Goal: Transaction & Acquisition: Purchase product/service

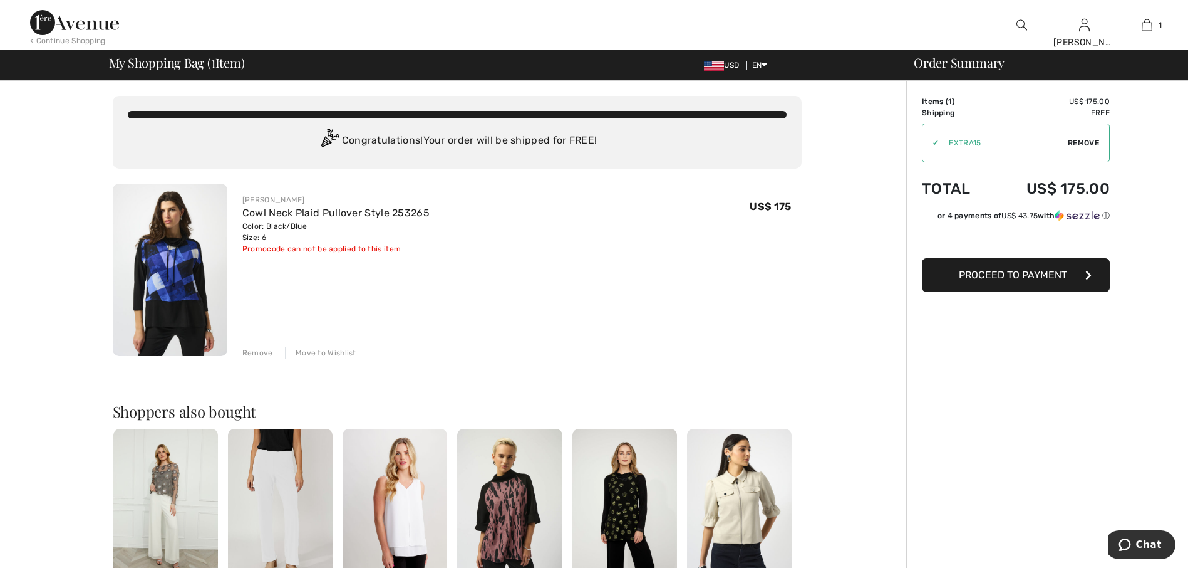
click at [611, 479] on img at bounding box center [625, 506] width 105 height 157
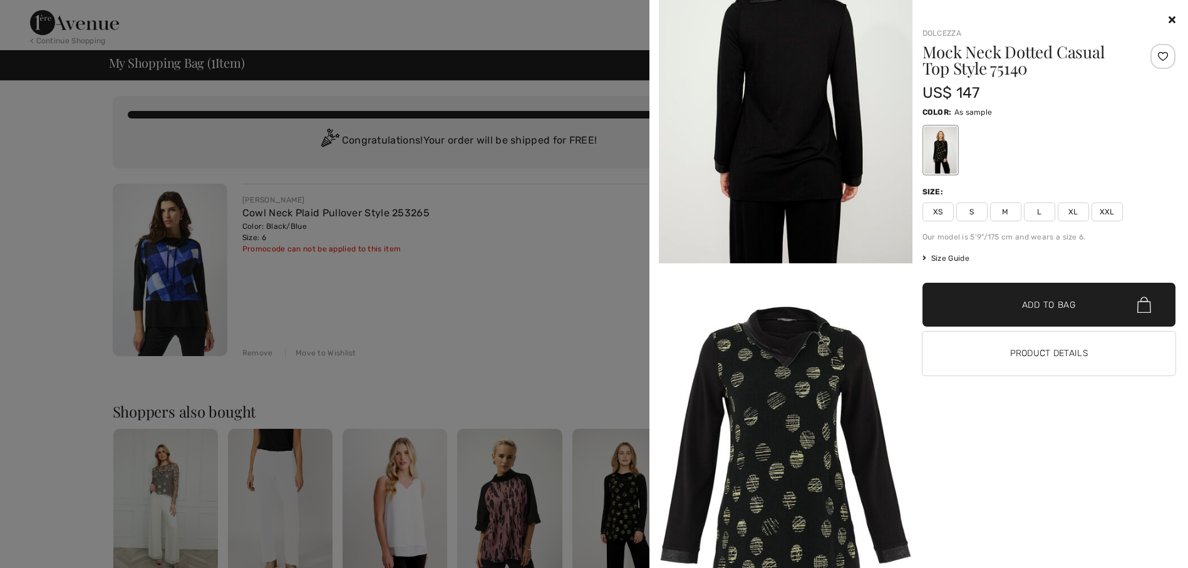
scroll to position [933, 0]
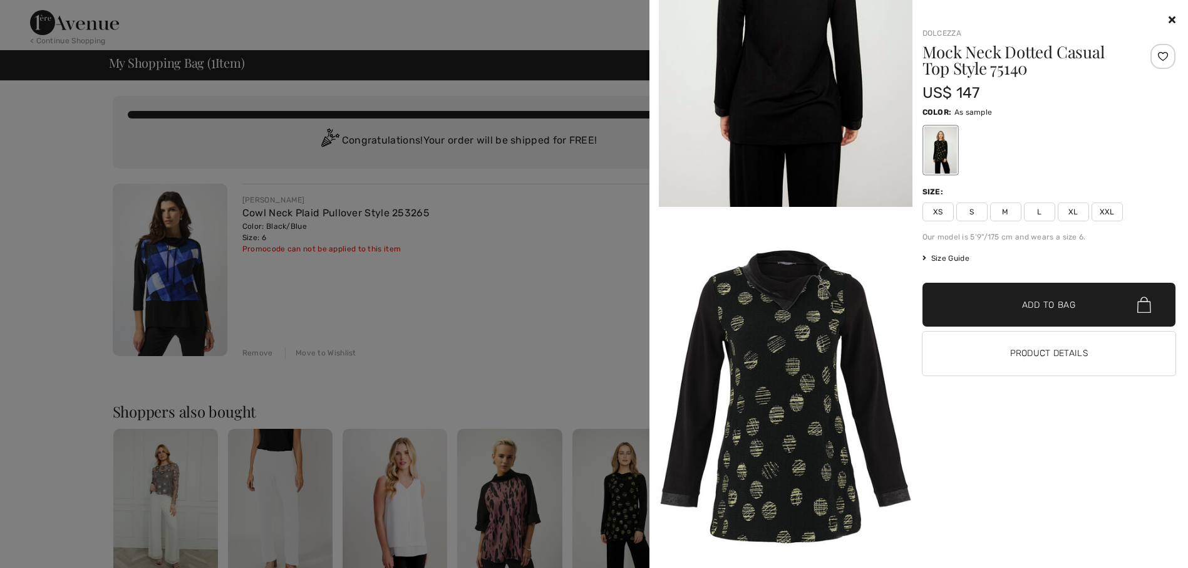
click at [818, 360] on img at bounding box center [786, 397] width 254 height 380
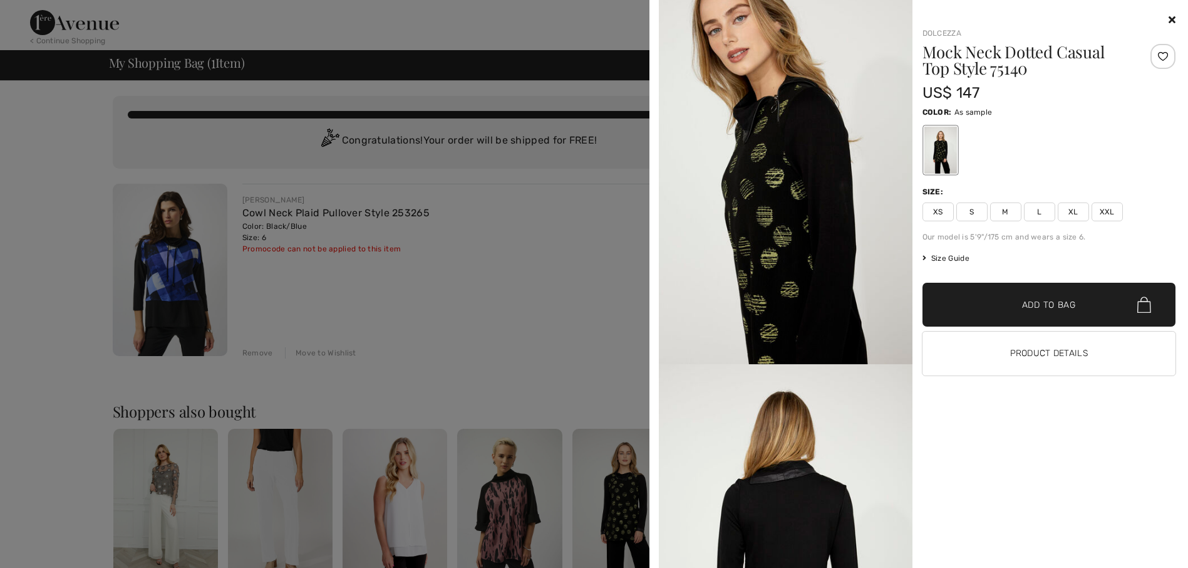
scroll to position [370, 0]
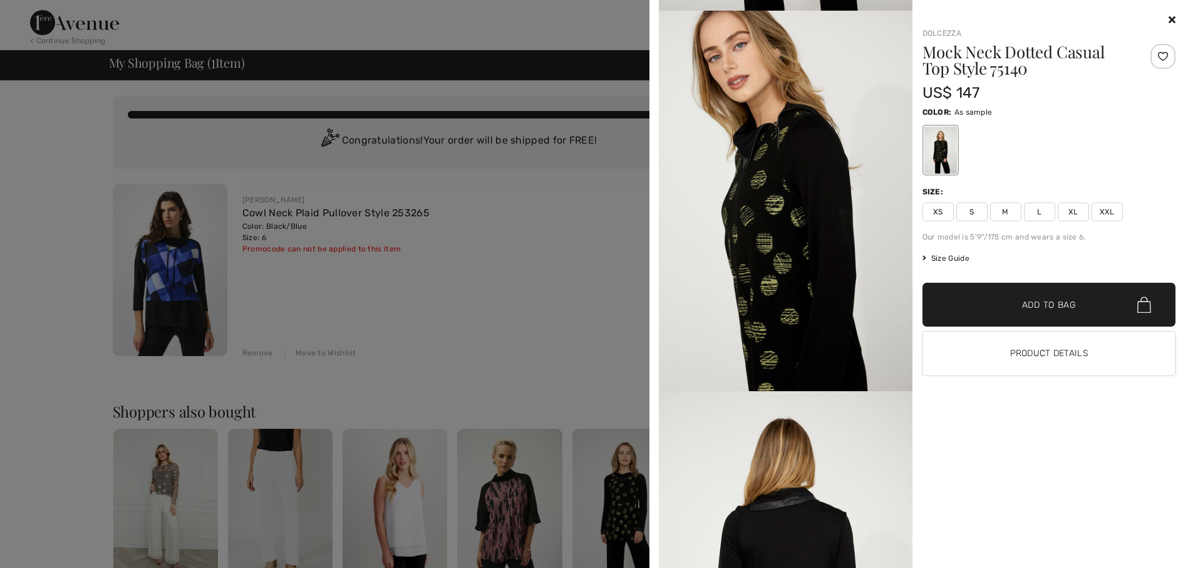
click at [970, 213] on span "S" at bounding box center [972, 211] width 31 height 19
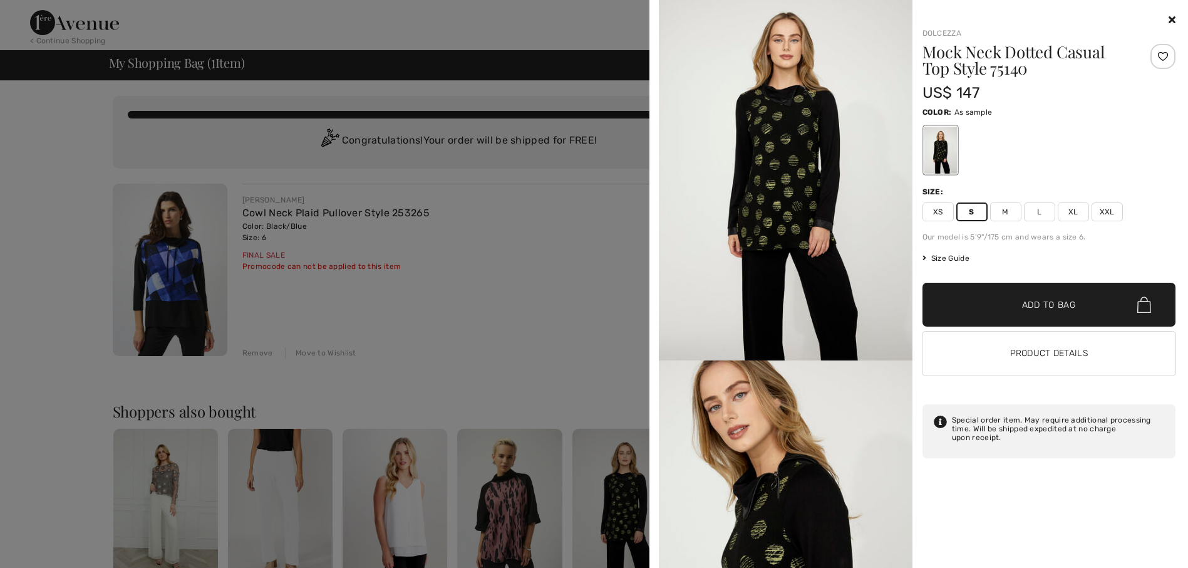
scroll to position [0, 0]
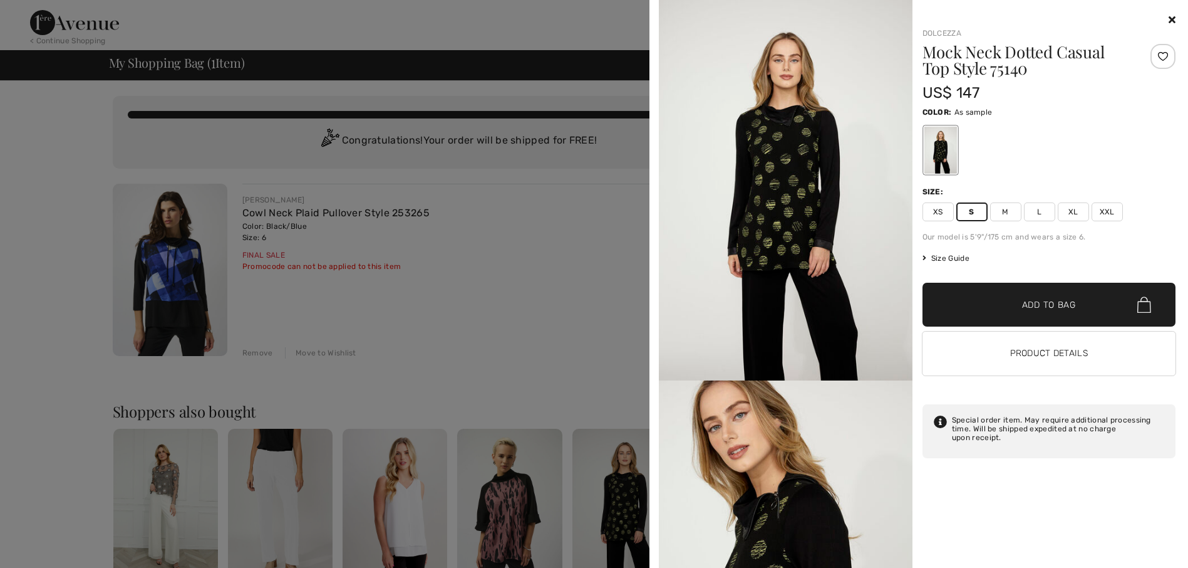
click at [814, 207] on img at bounding box center [786, 190] width 254 height 380
click at [744, 166] on img at bounding box center [786, 190] width 254 height 380
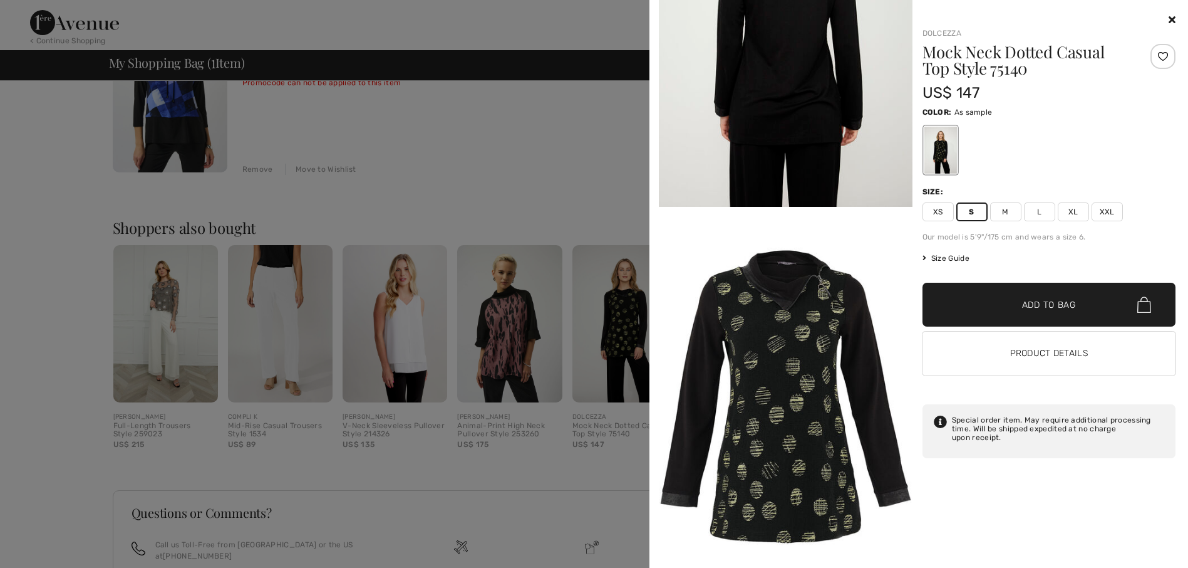
scroll to position [188, 0]
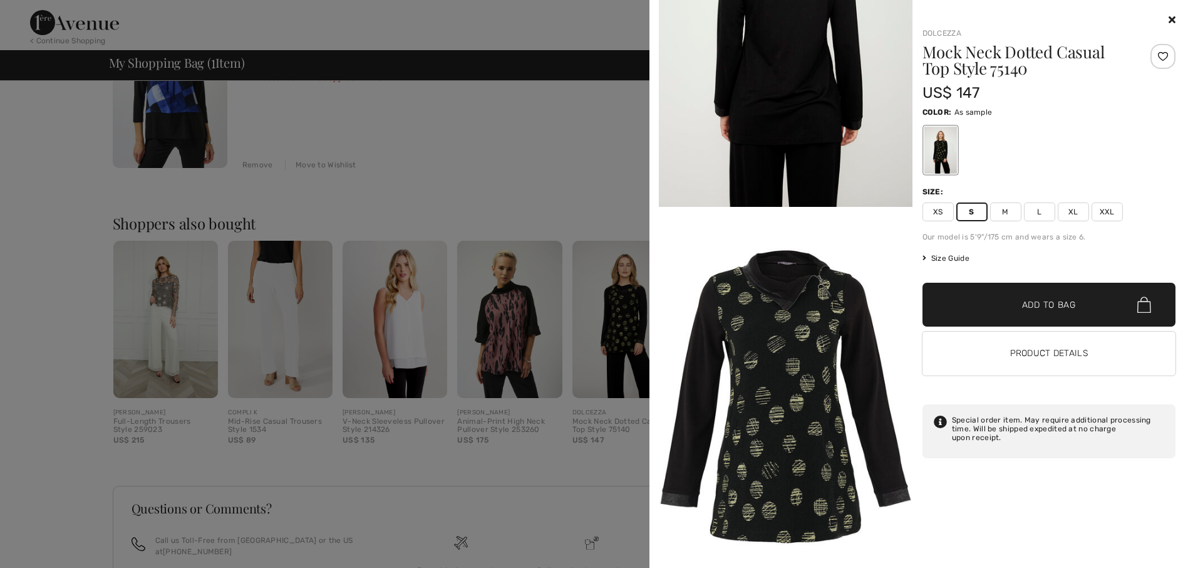
click at [1171, 18] on icon at bounding box center [1172, 19] width 7 height 10
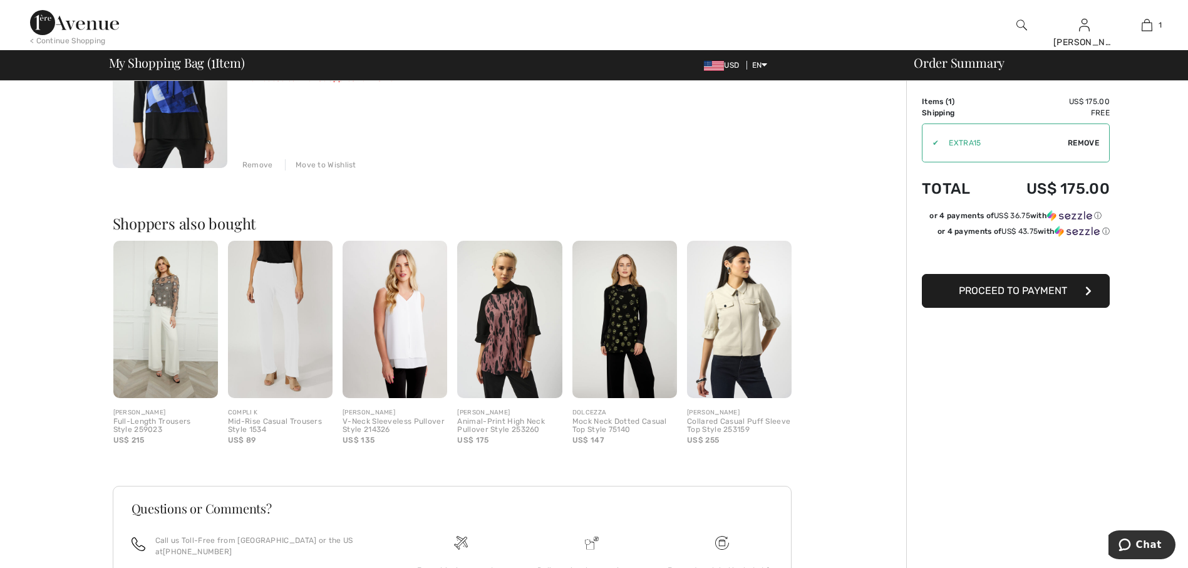
click at [628, 333] on img at bounding box center [625, 319] width 105 height 157
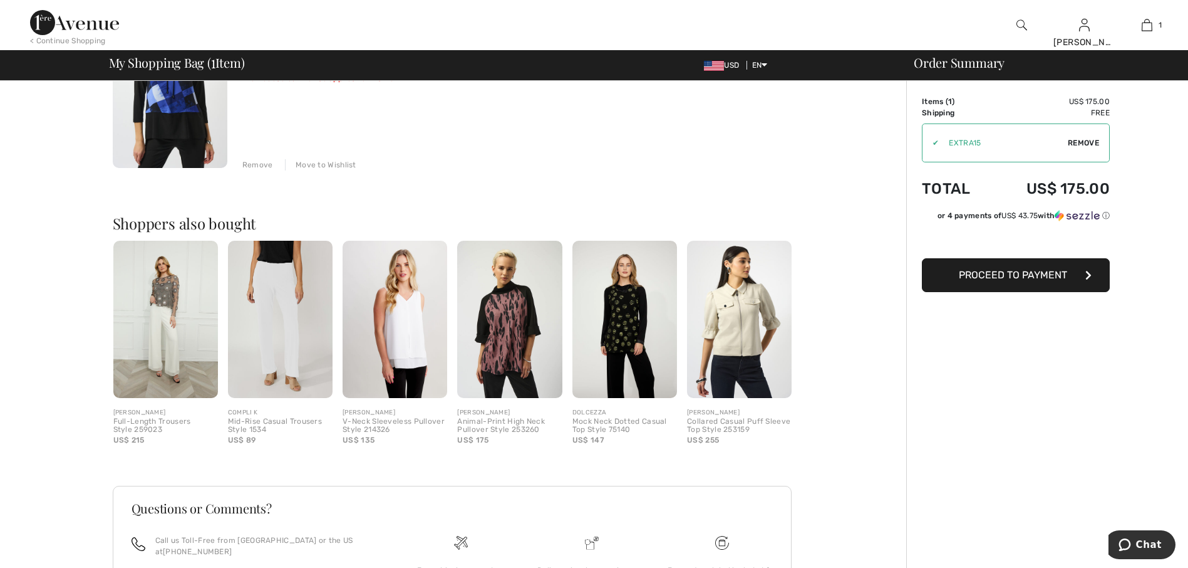
click at [628, 333] on div at bounding box center [594, 284] width 1188 height 568
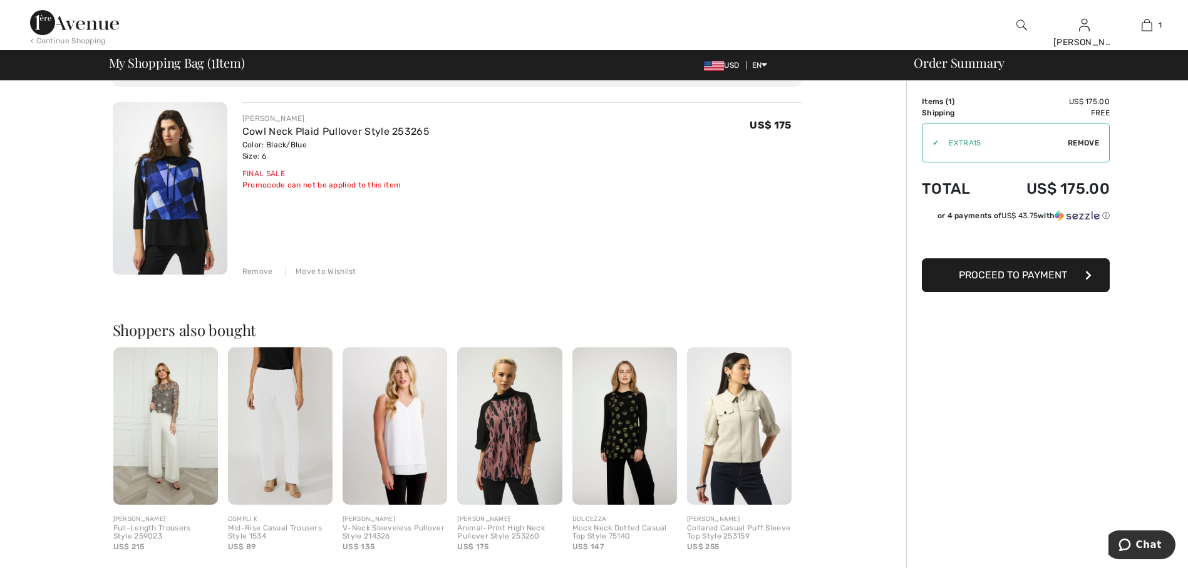
scroll to position [0, 0]
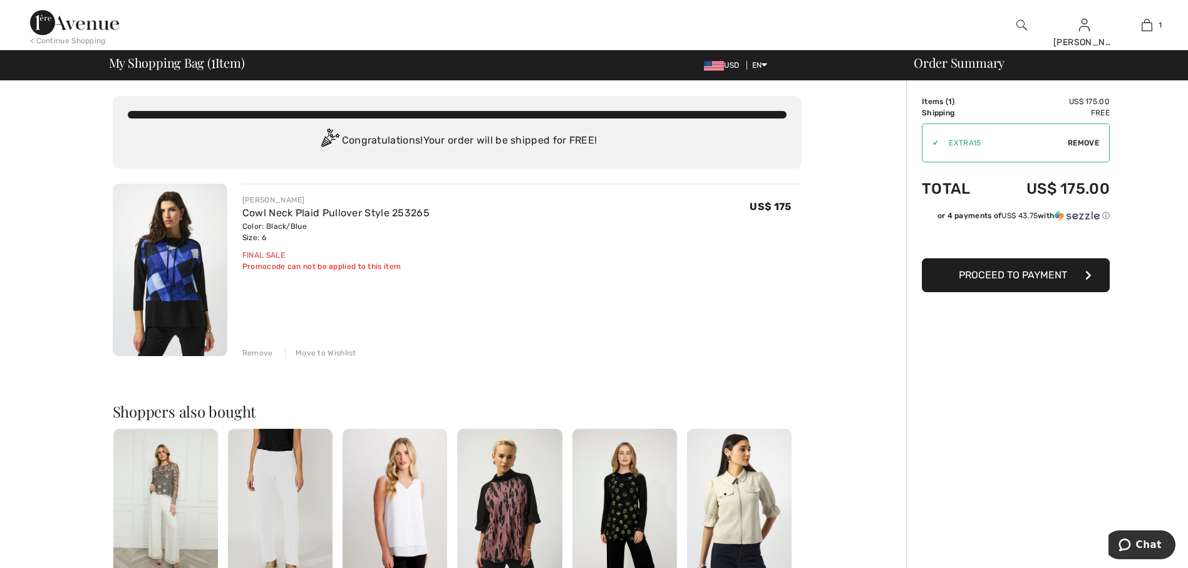
click at [170, 482] on img at bounding box center [165, 506] width 105 height 157
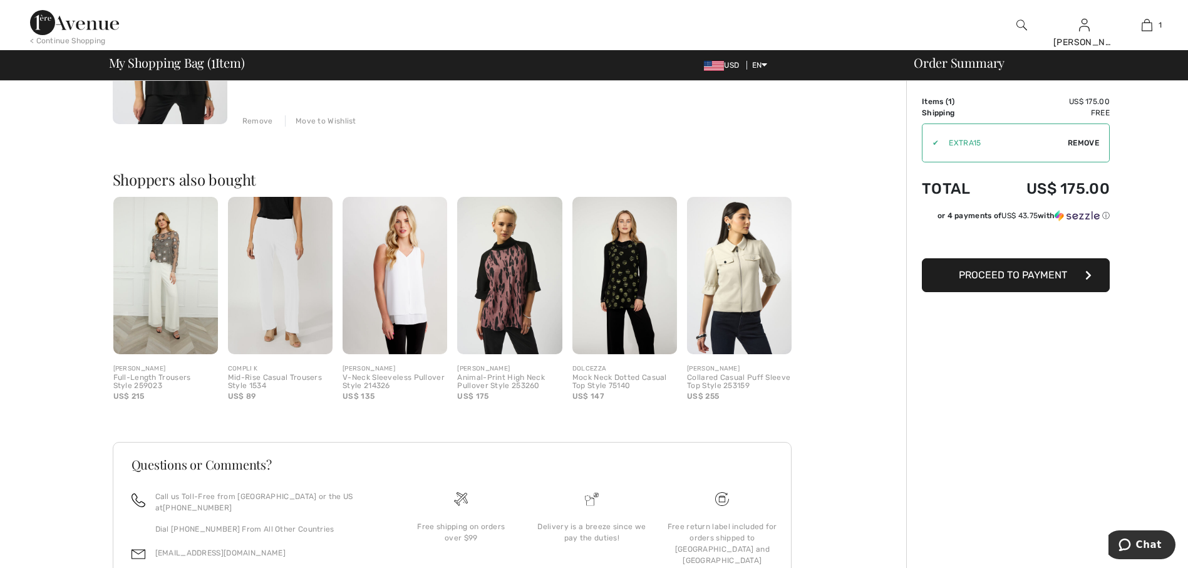
scroll to position [251, 0]
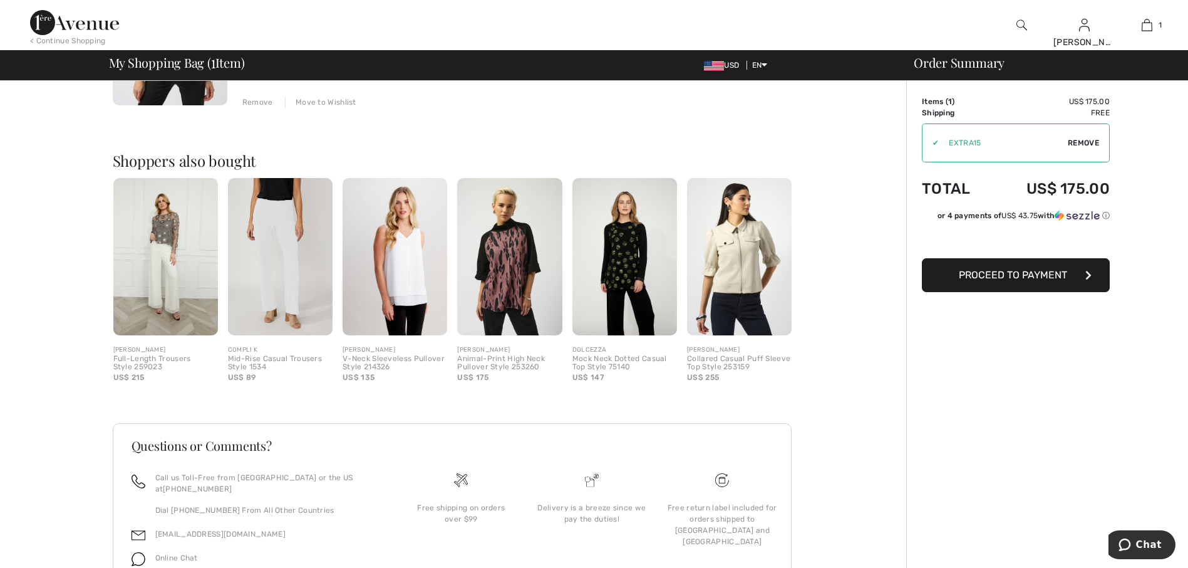
click at [592, 361] on div "Mock Neck Dotted Casual Top Style 75140" at bounding box center [625, 364] width 105 height 18
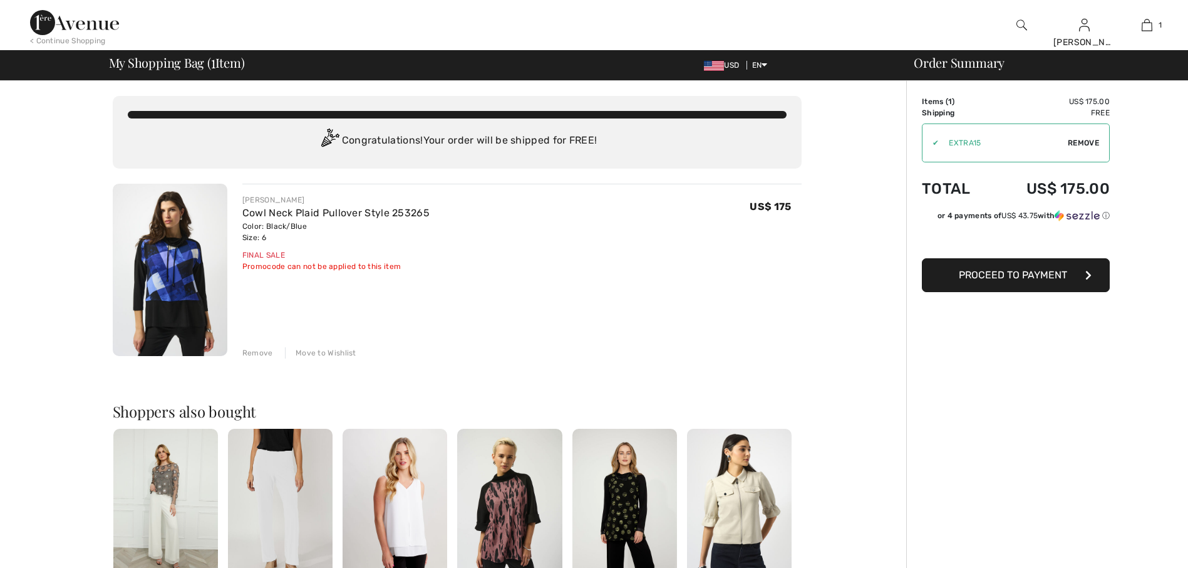
scroll to position [0, 0]
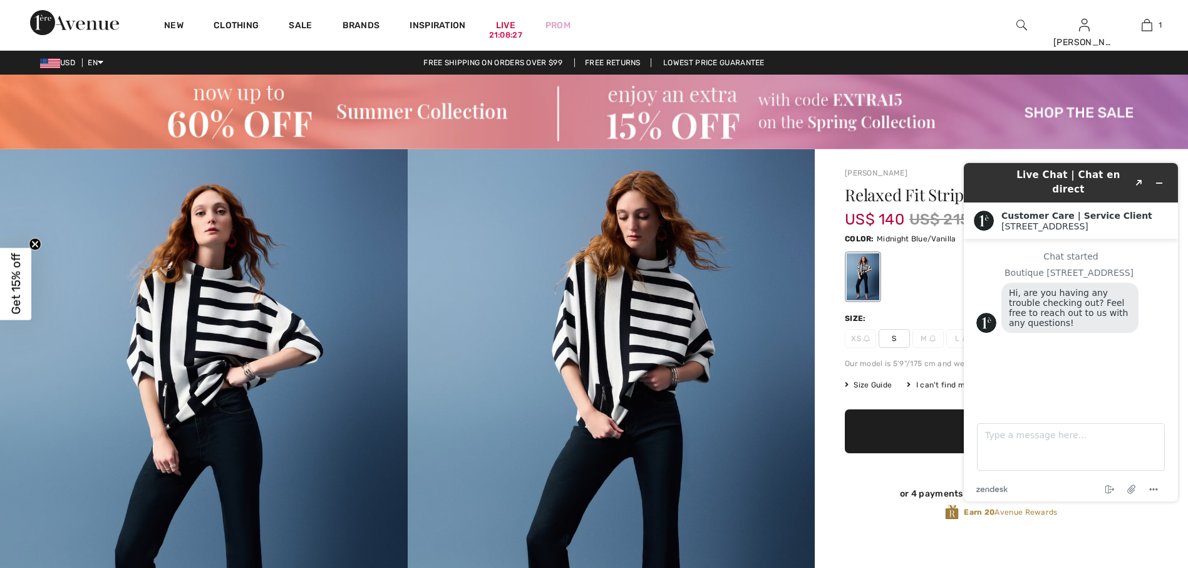
click at [1020, 27] on img at bounding box center [1022, 25] width 11 height 15
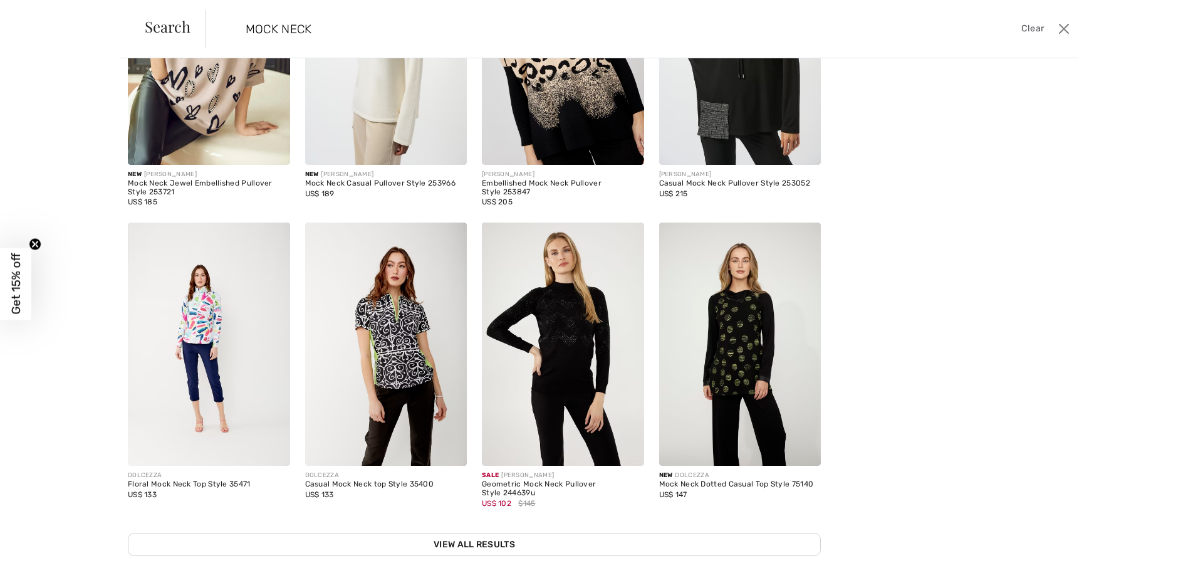
scroll to position [188, 0]
type input "MOCK NECK"
click at [717, 356] on img at bounding box center [740, 343] width 162 height 243
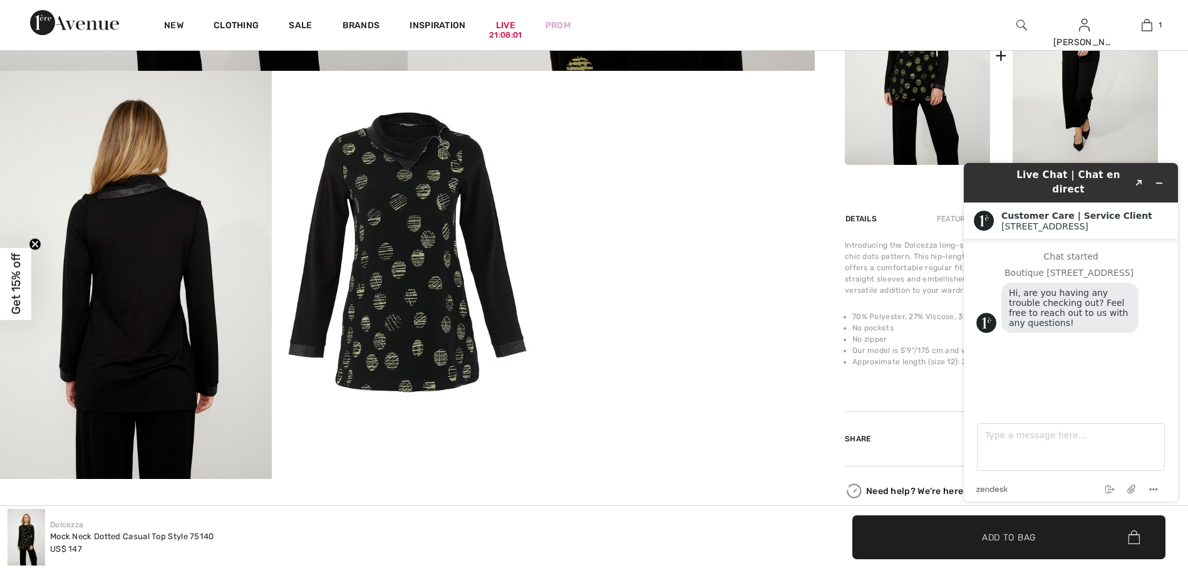
click at [421, 276] on img at bounding box center [408, 252] width 272 height 362
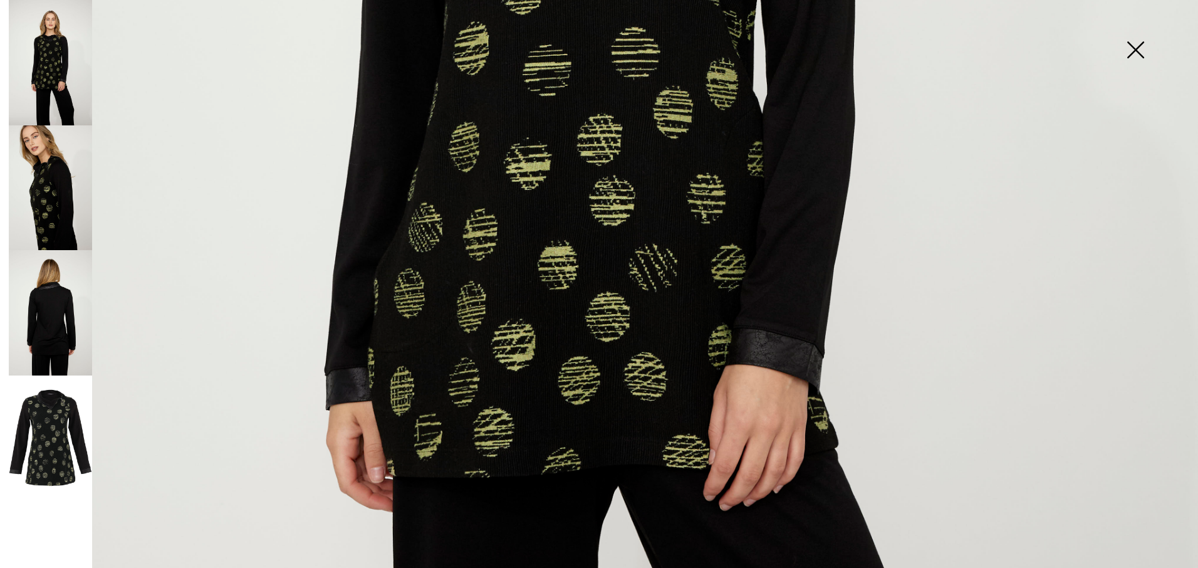
scroll to position [814, 0]
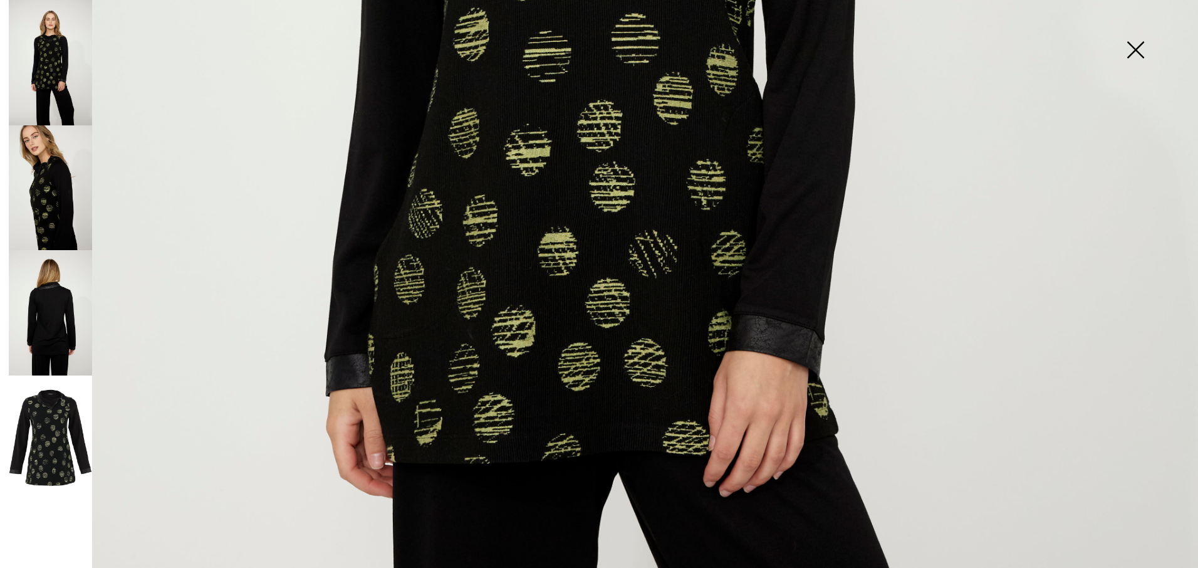
click at [48, 313] on img at bounding box center [50, 312] width 83 height 125
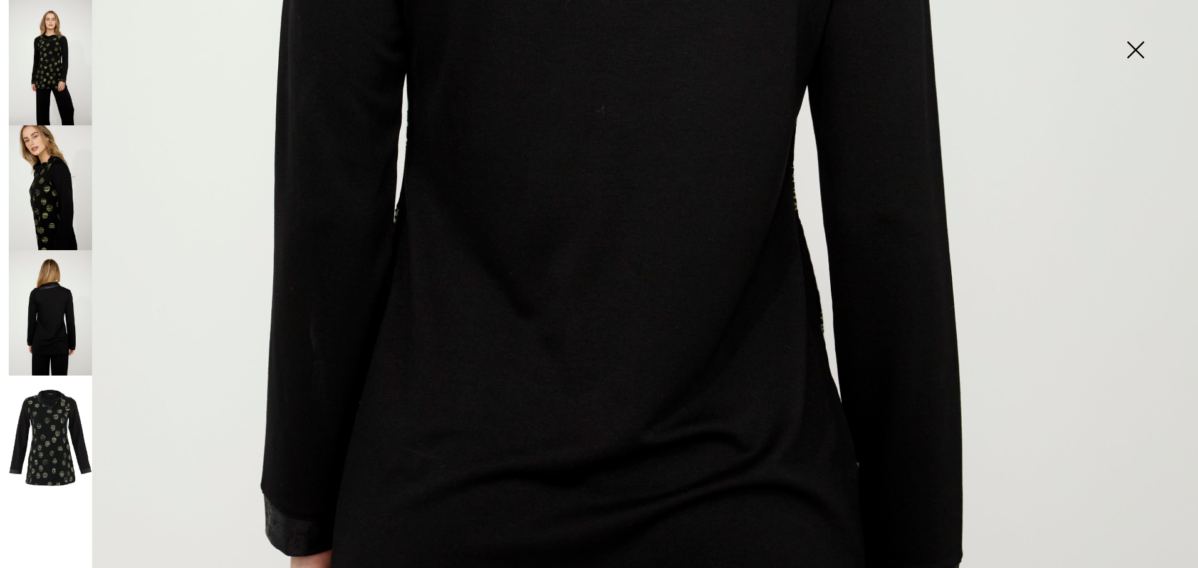
click at [64, 205] on img at bounding box center [50, 187] width 83 height 125
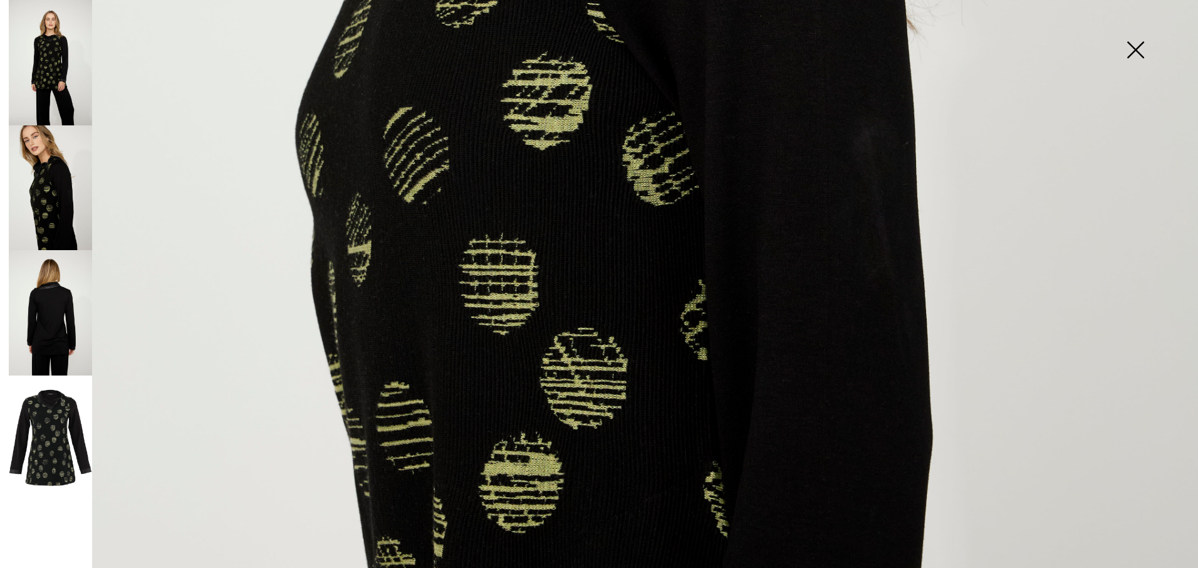
click at [48, 412] on img at bounding box center [50, 437] width 83 height 125
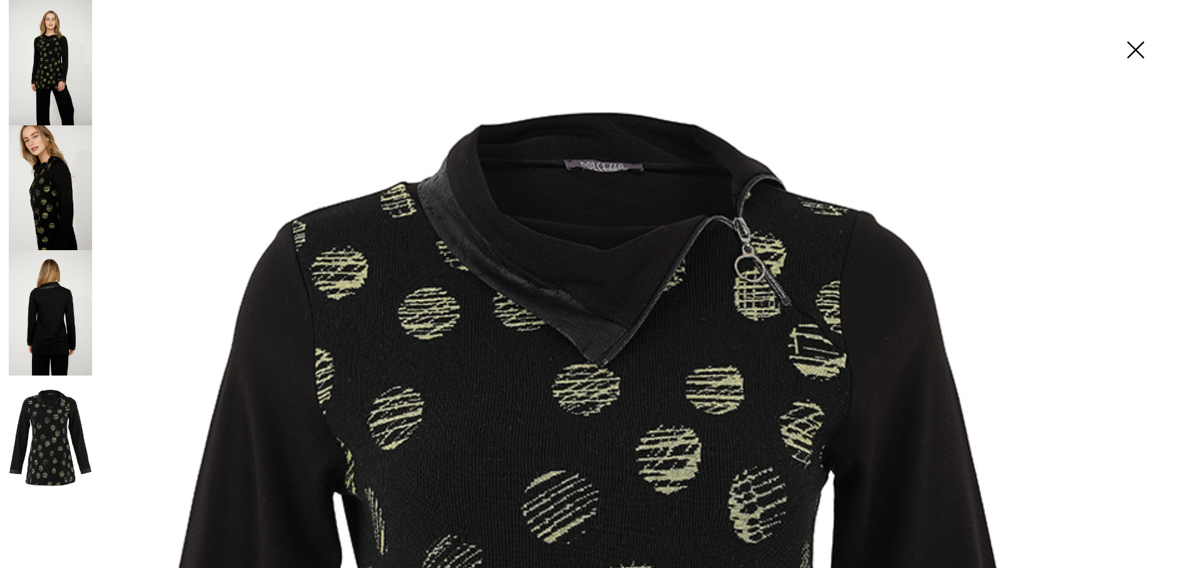
scroll to position [63, 0]
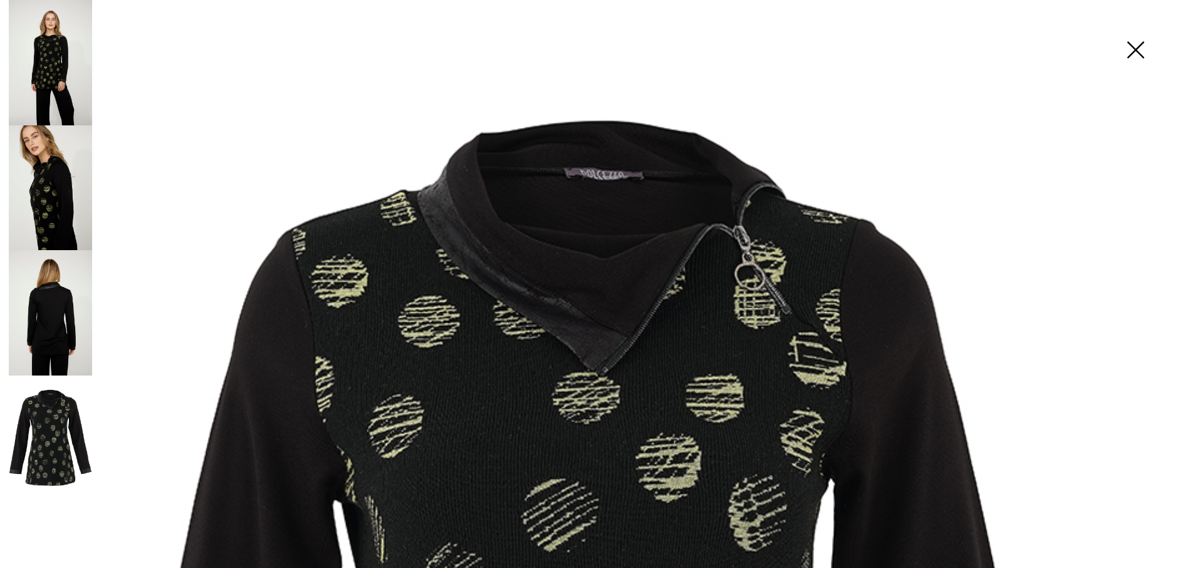
click at [1141, 50] on img at bounding box center [1135, 51] width 63 height 65
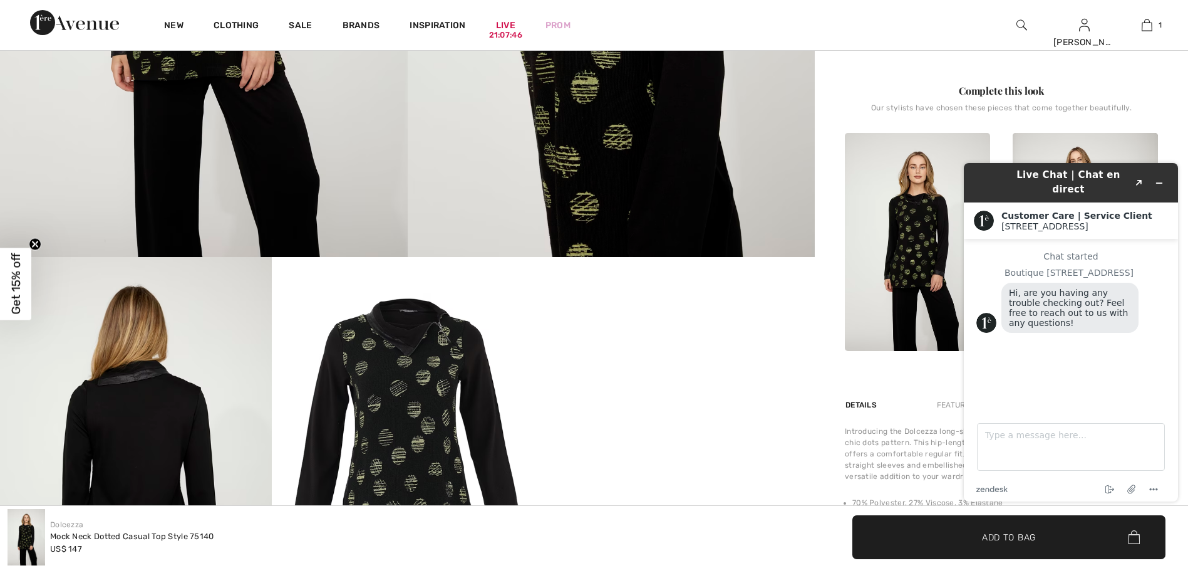
scroll to position [501, 0]
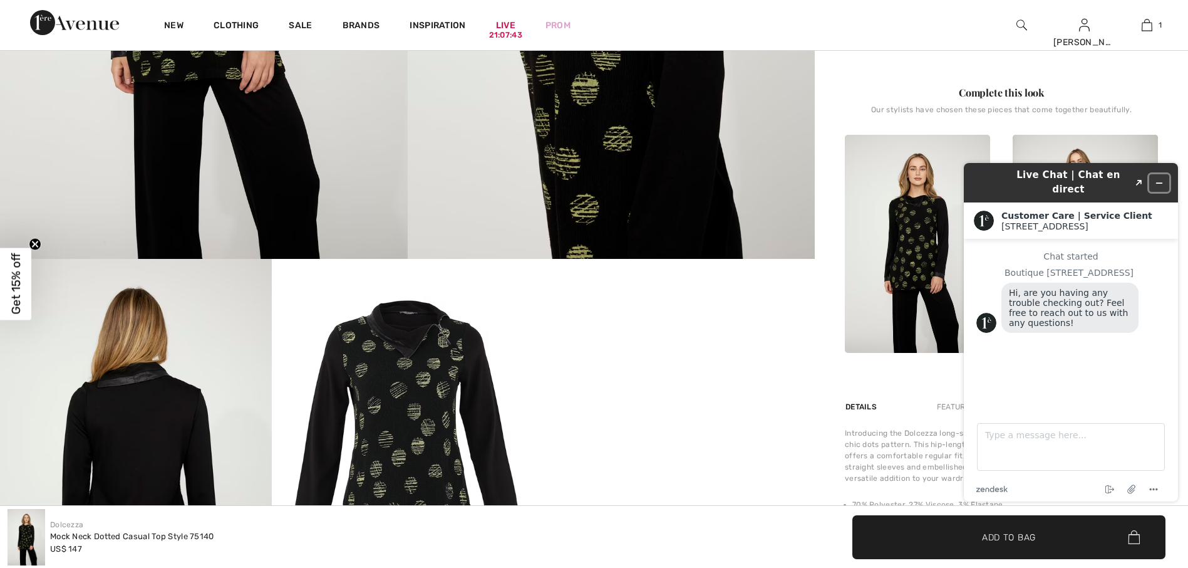
click at [1165, 174] on button "Minimize widget" at bounding box center [1159, 183] width 20 height 18
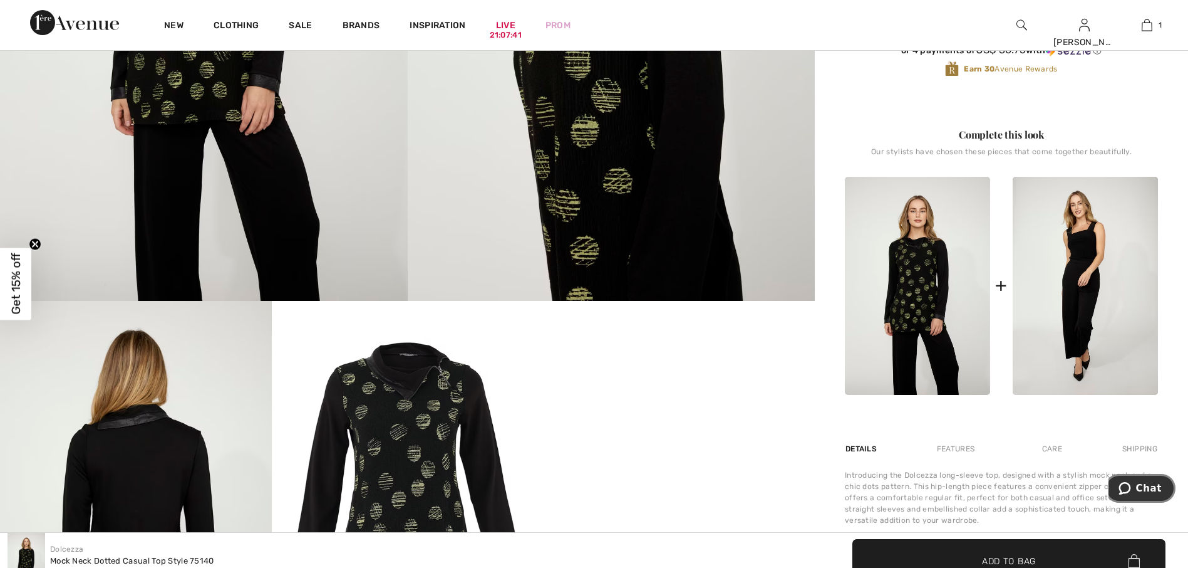
scroll to position [251, 0]
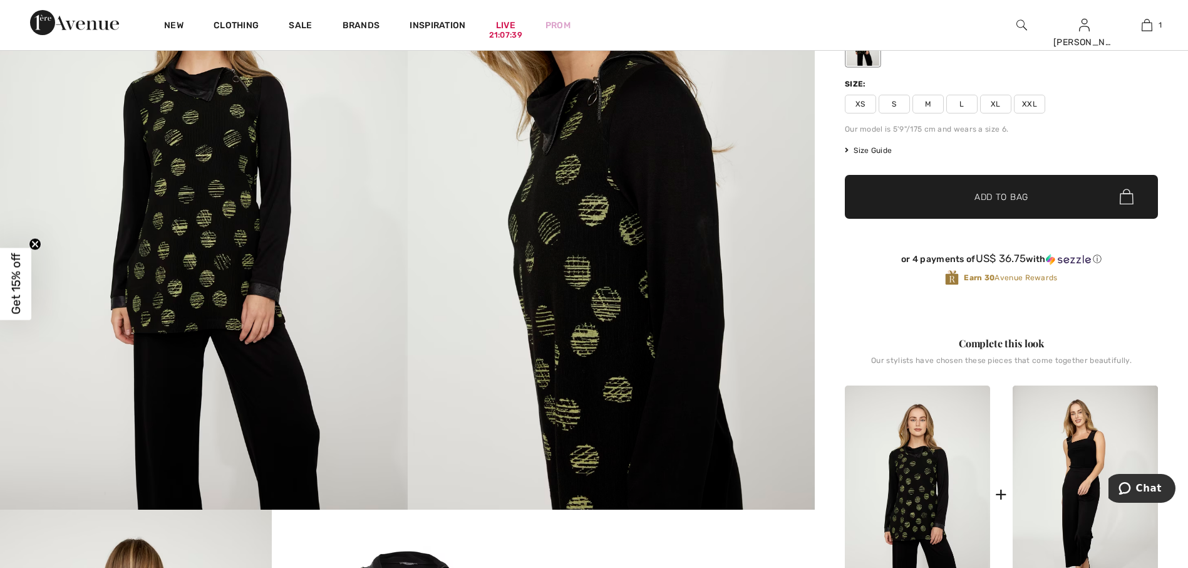
click at [891, 100] on span "S" at bounding box center [894, 104] width 31 height 19
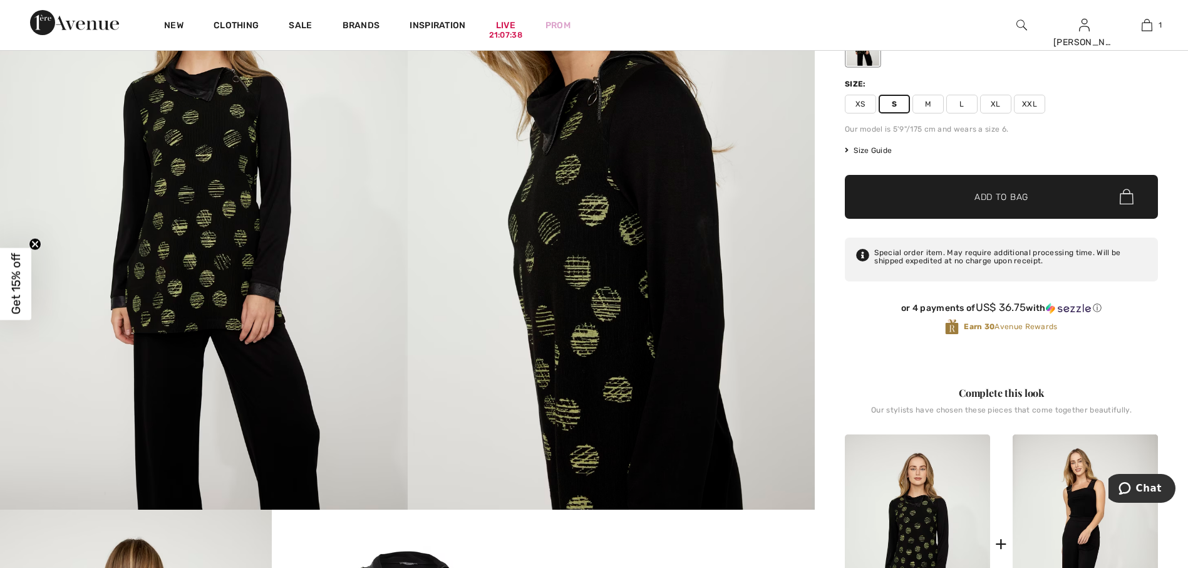
click at [952, 196] on span "✔ Added to Bag" at bounding box center [983, 196] width 76 height 13
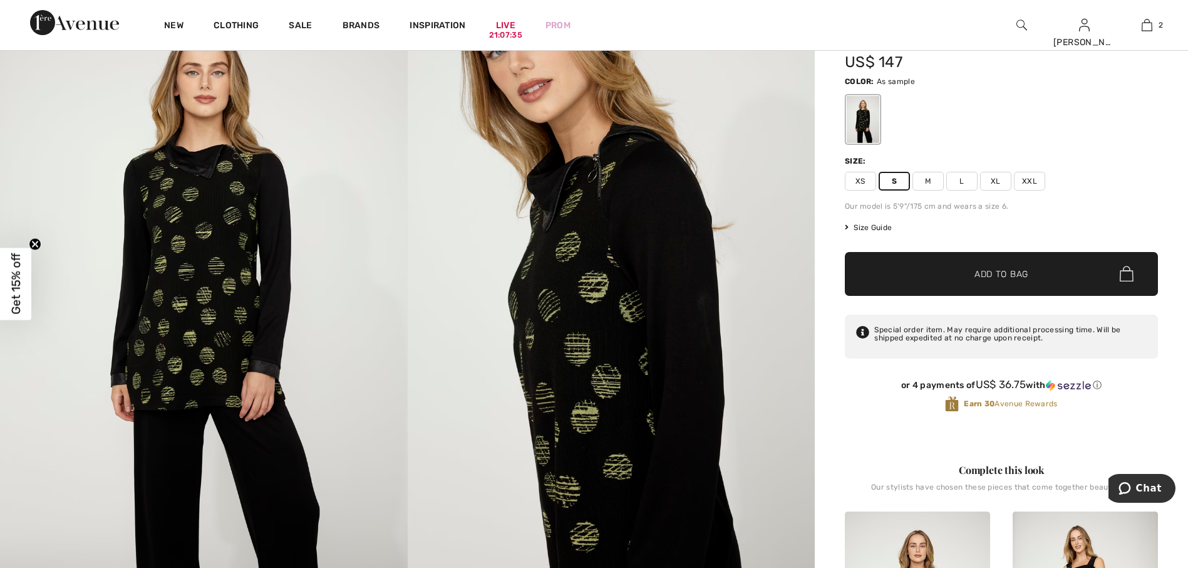
scroll to position [125, 0]
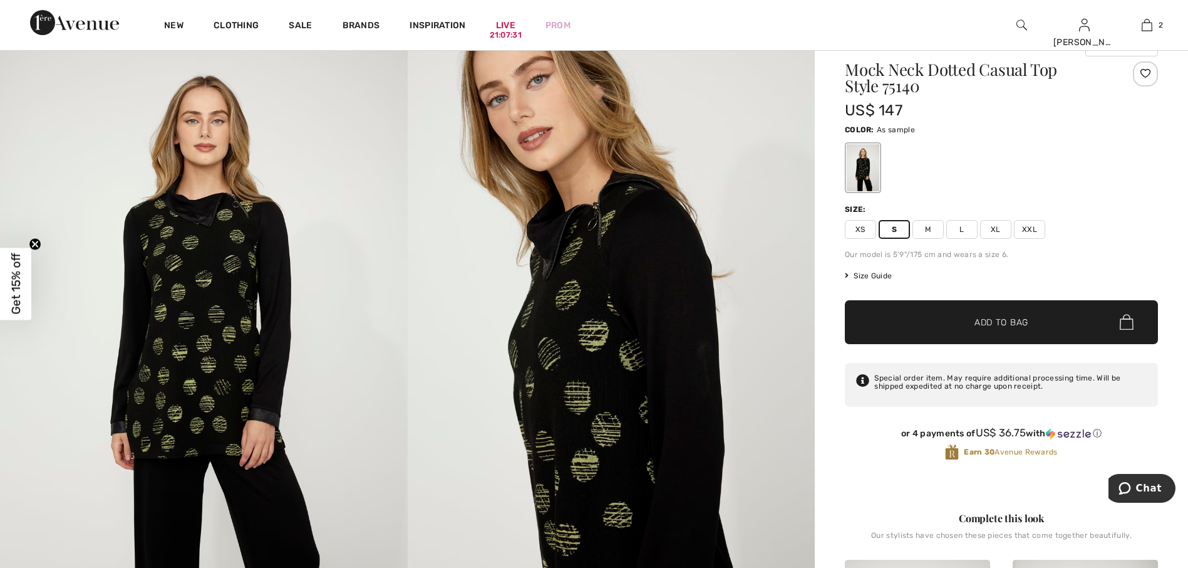
click at [923, 230] on span "M" at bounding box center [928, 229] width 31 height 19
click at [886, 232] on span "S" at bounding box center [894, 229] width 31 height 19
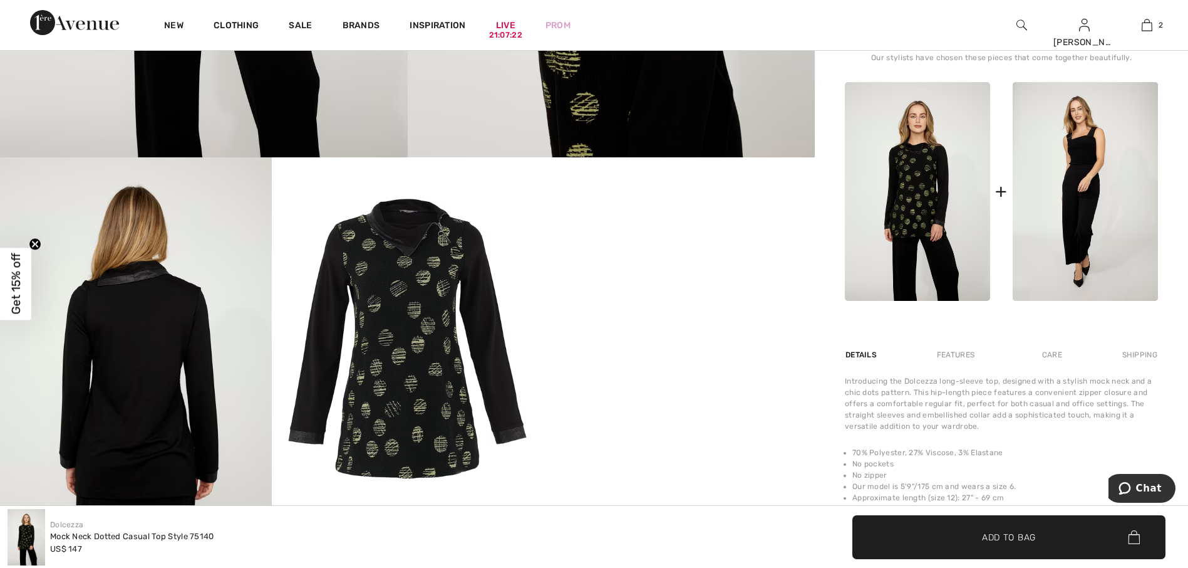
scroll to position [626, 0]
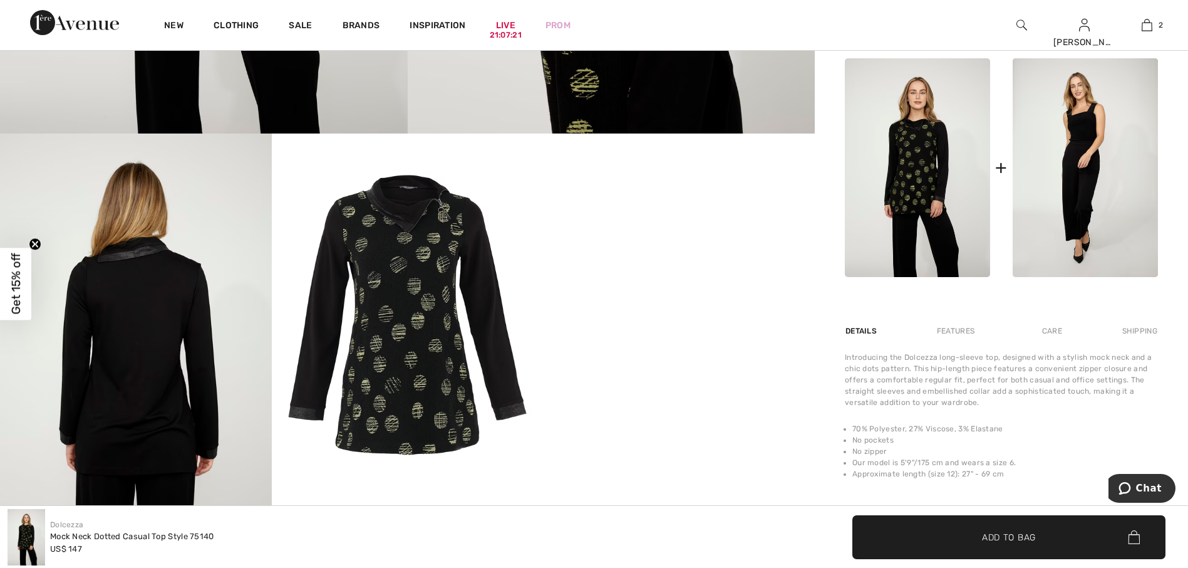
click at [470, 299] on img at bounding box center [408, 314] width 272 height 362
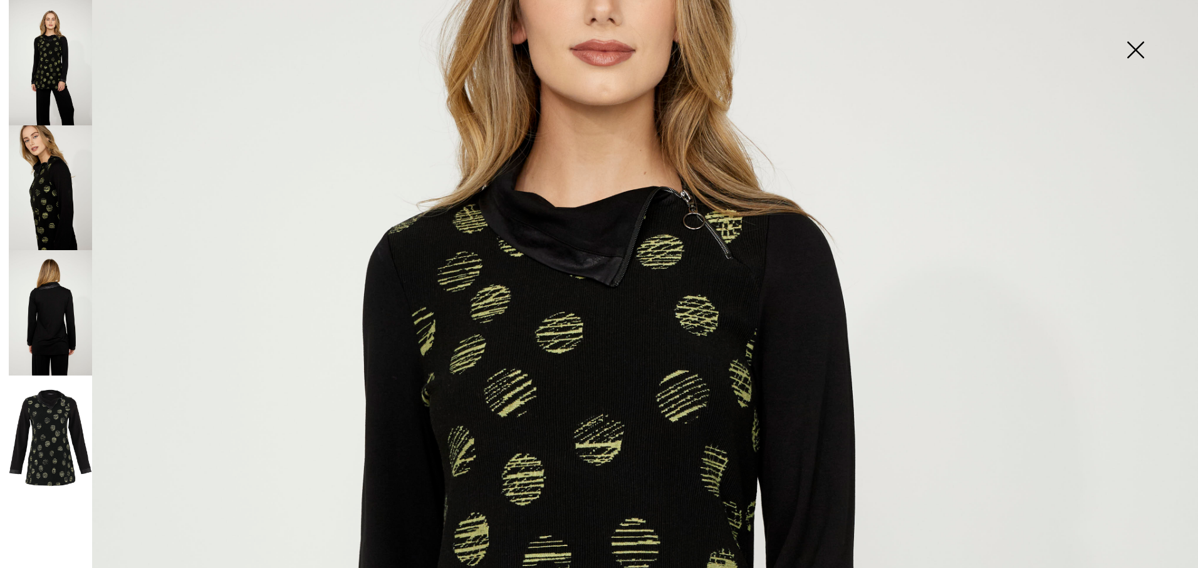
scroll to position [63, 0]
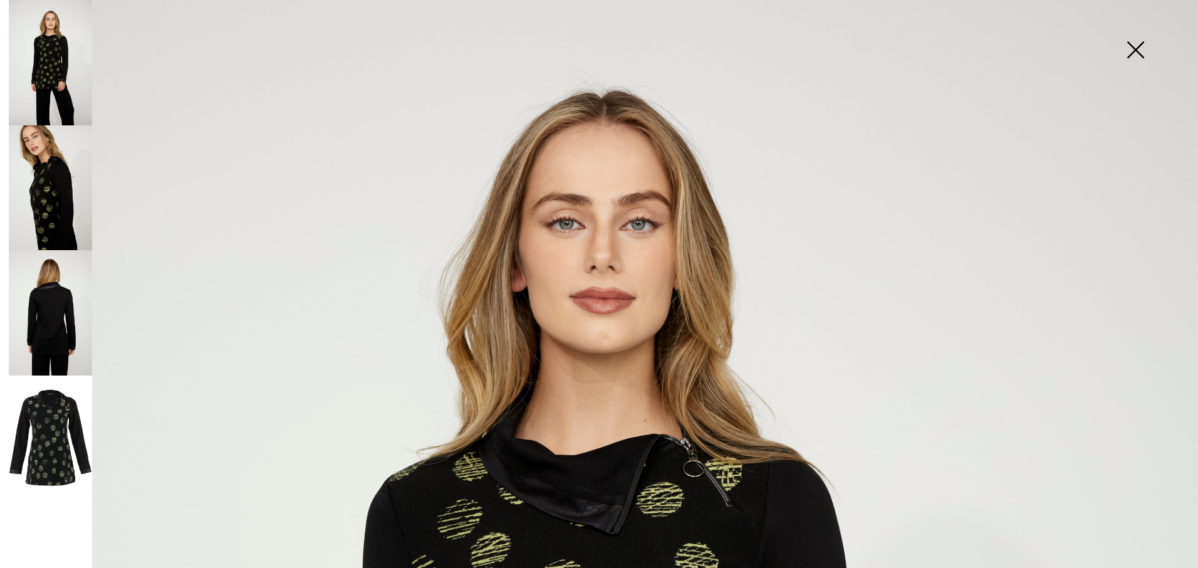
click at [41, 157] on img at bounding box center [50, 187] width 83 height 125
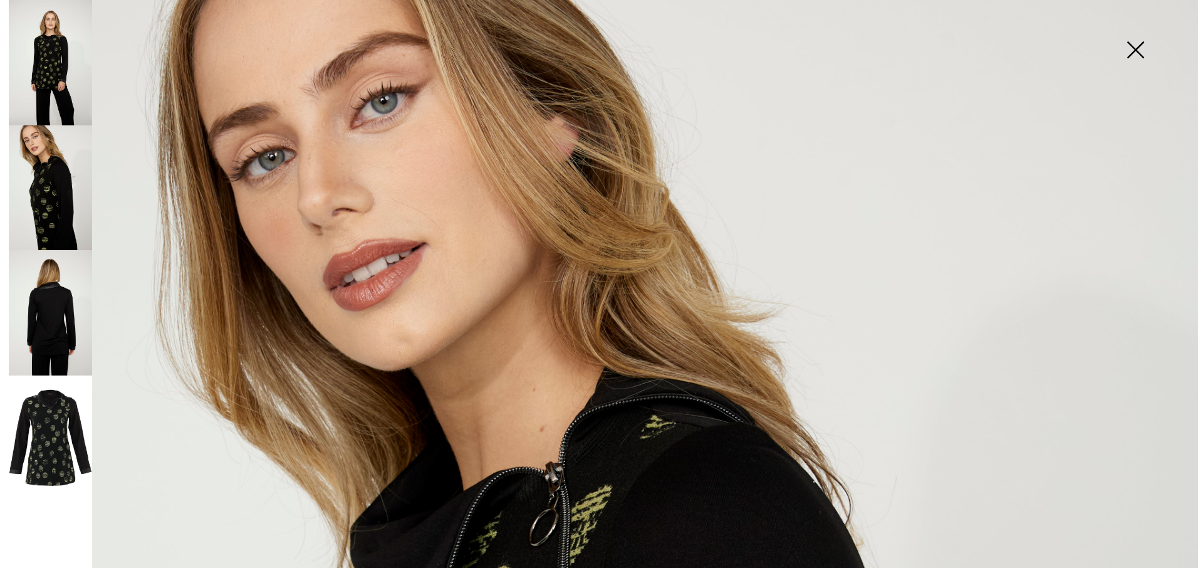
click at [1149, 58] on img at bounding box center [1135, 51] width 63 height 65
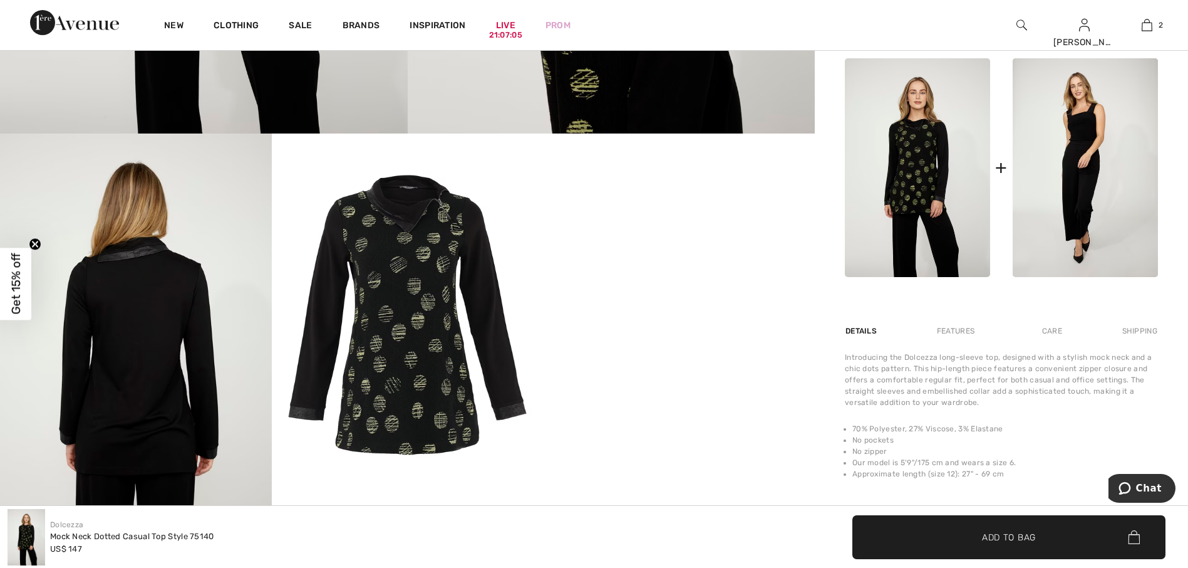
scroll to position [501, 0]
click at [400, 338] on img at bounding box center [408, 314] width 272 height 362
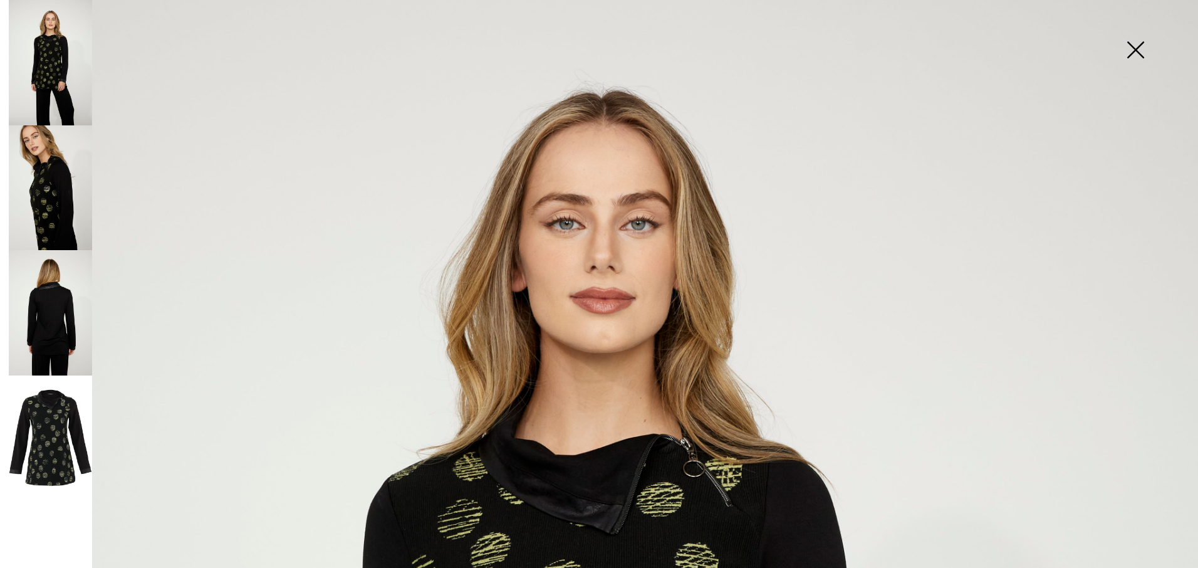
scroll to position [188, 0]
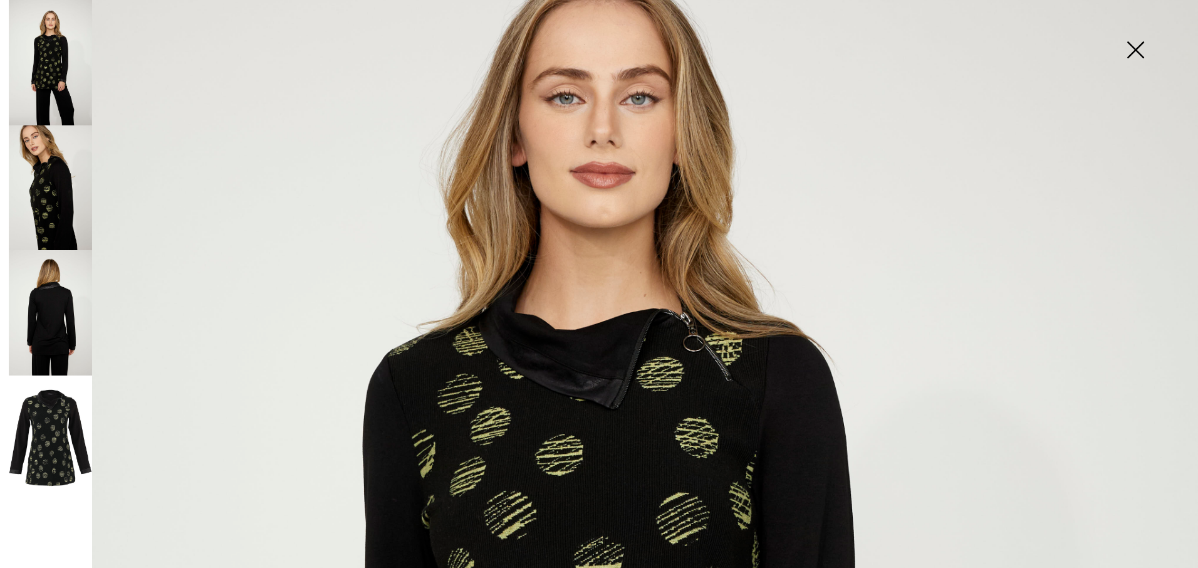
click at [67, 209] on img at bounding box center [50, 187] width 83 height 125
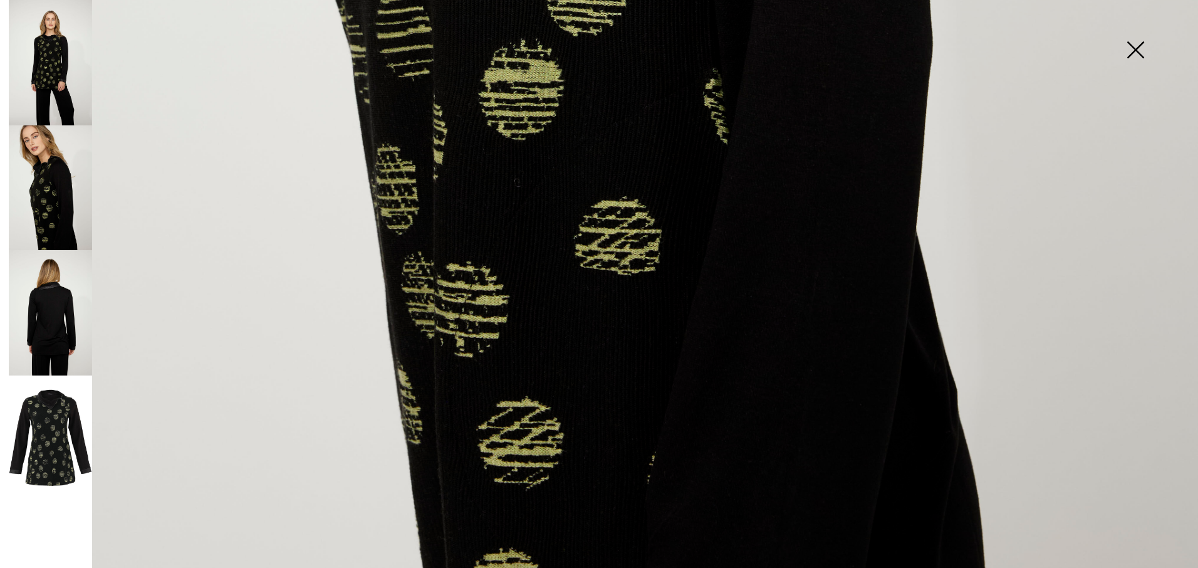
scroll to position [1215, 0]
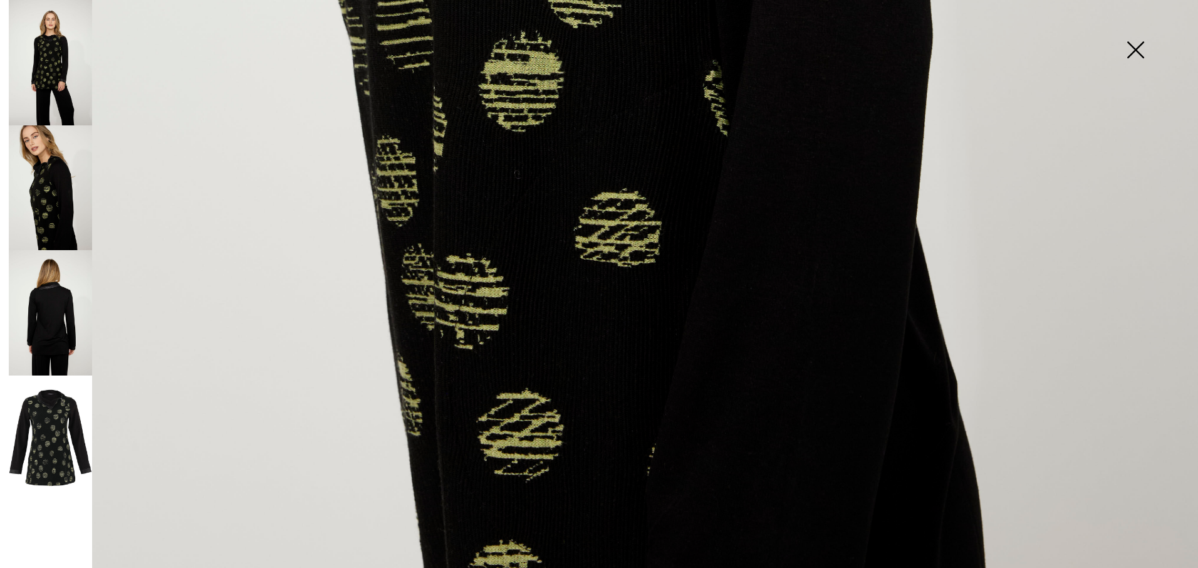
click at [58, 68] on img at bounding box center [50, 62] width 83 height 125
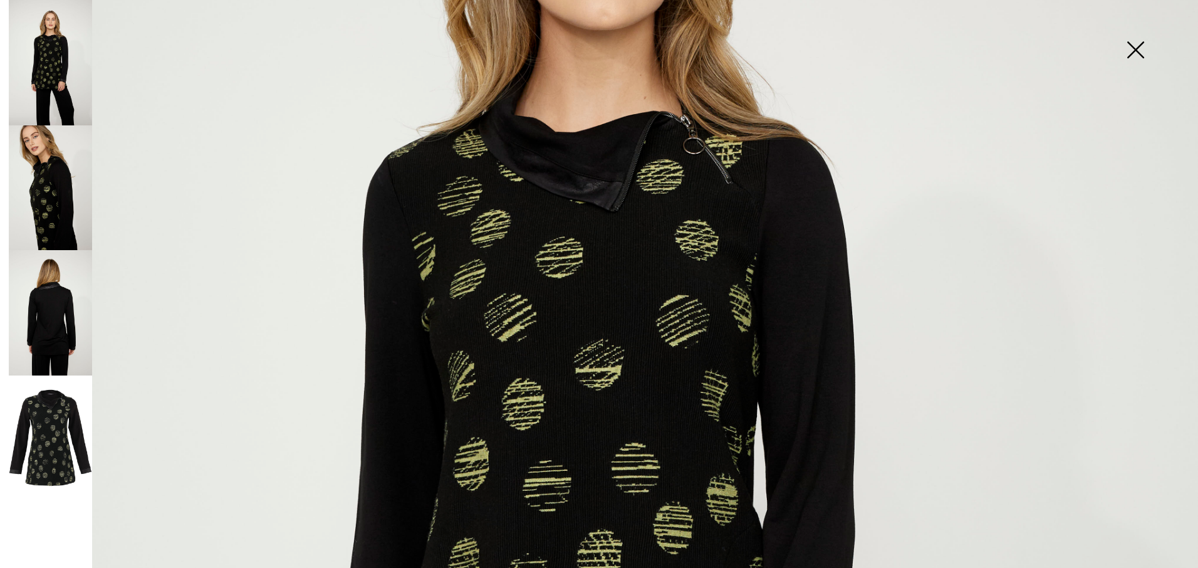
scroll to position [275, 0]
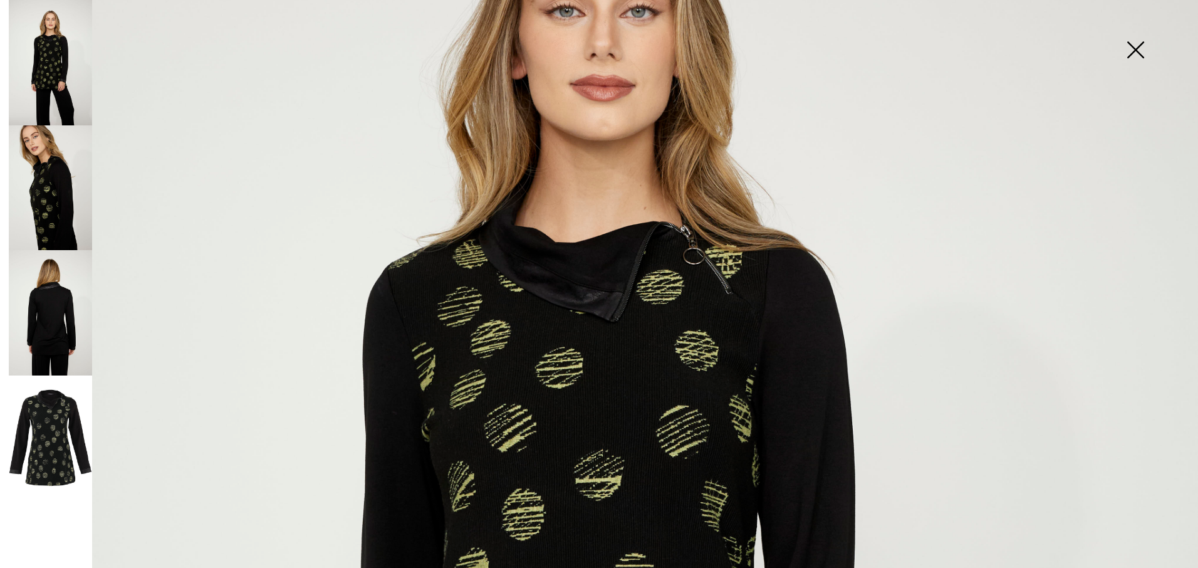
click at [1130, 54] on img at bounding box center [1135, 51] width 63 height 65
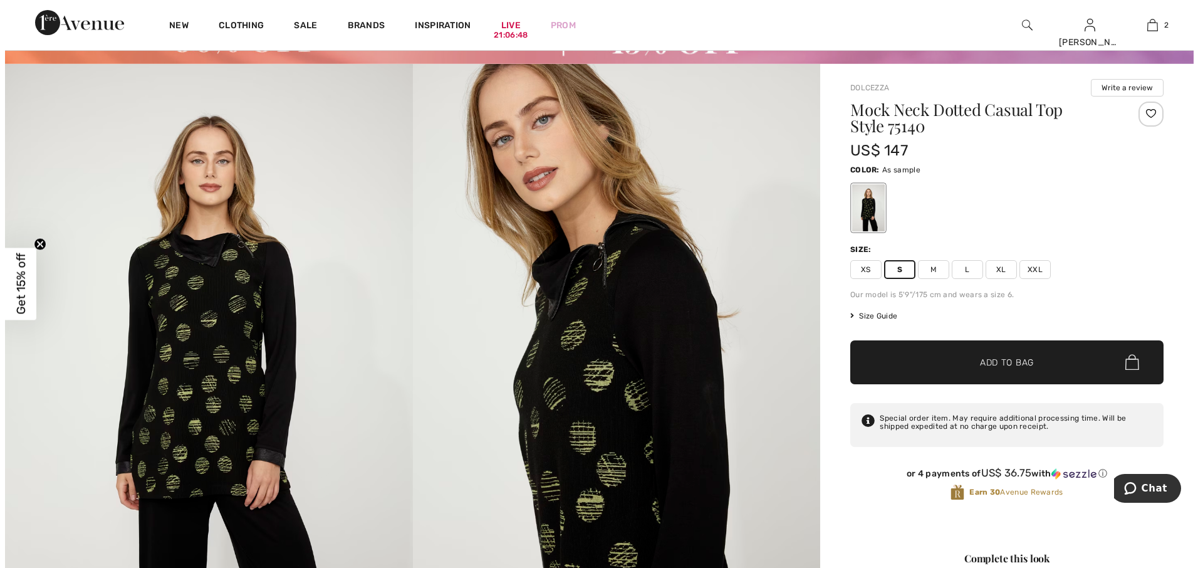
scroll to position [0, 0]
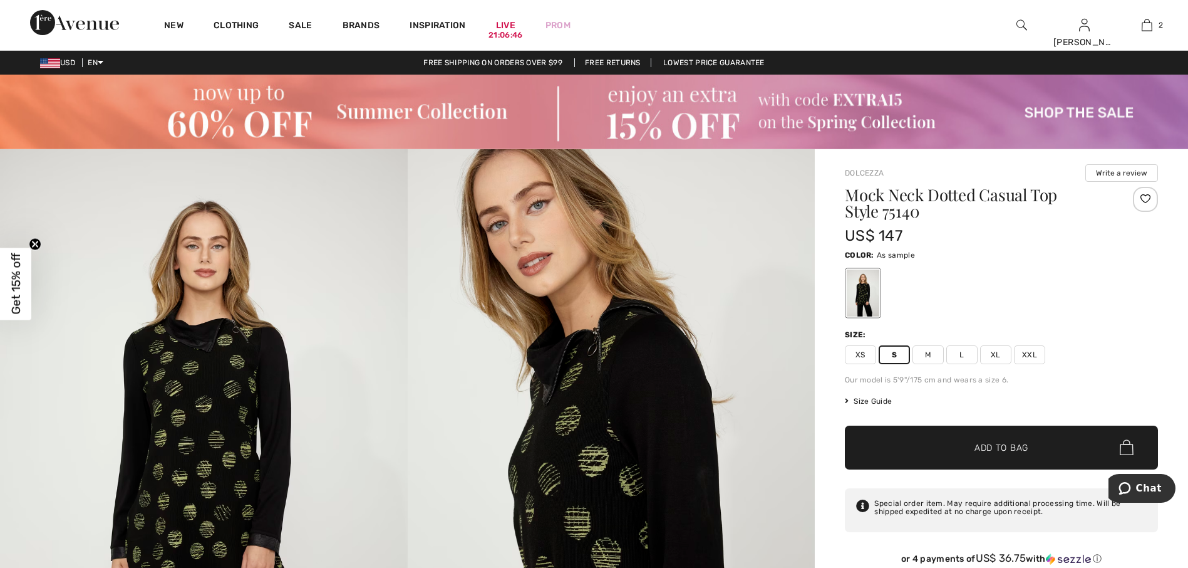
click at [1020, 27] on img at bounding box center [1022, 25] width 11 height 15
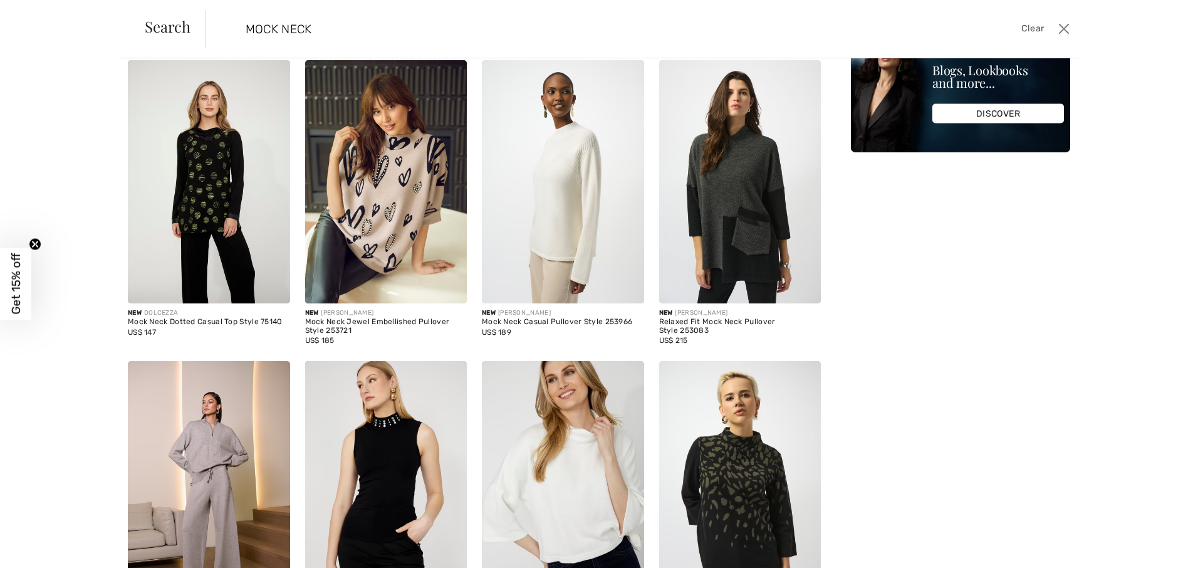
scroll to position [188, 0]
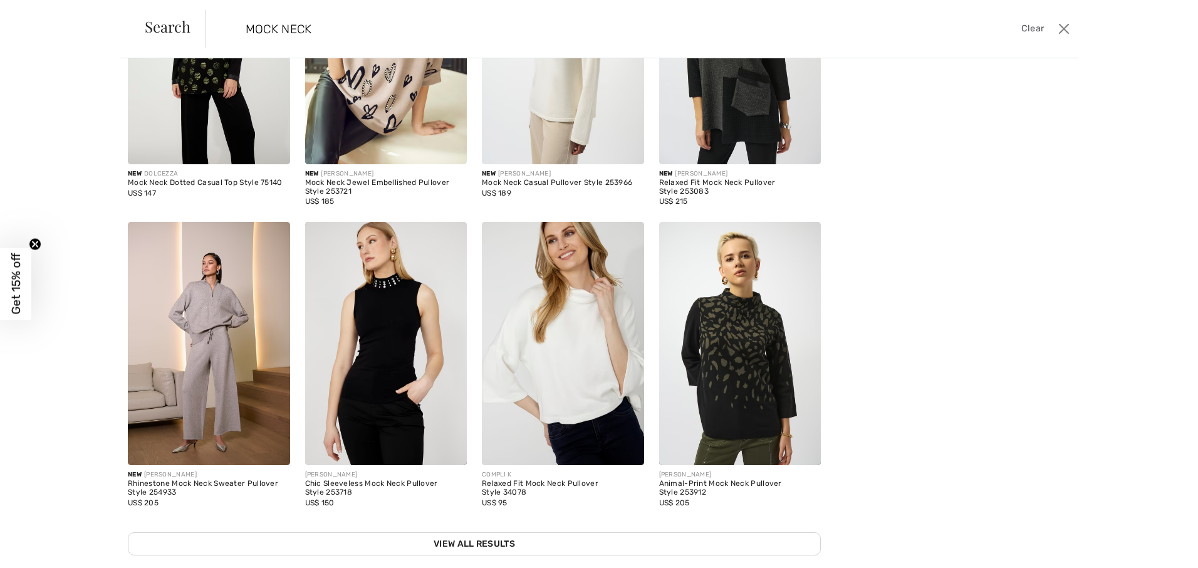
type input "MOCK NECK"
click at [750, 353] on img at bounding box center [740, 343] width 162 height 243
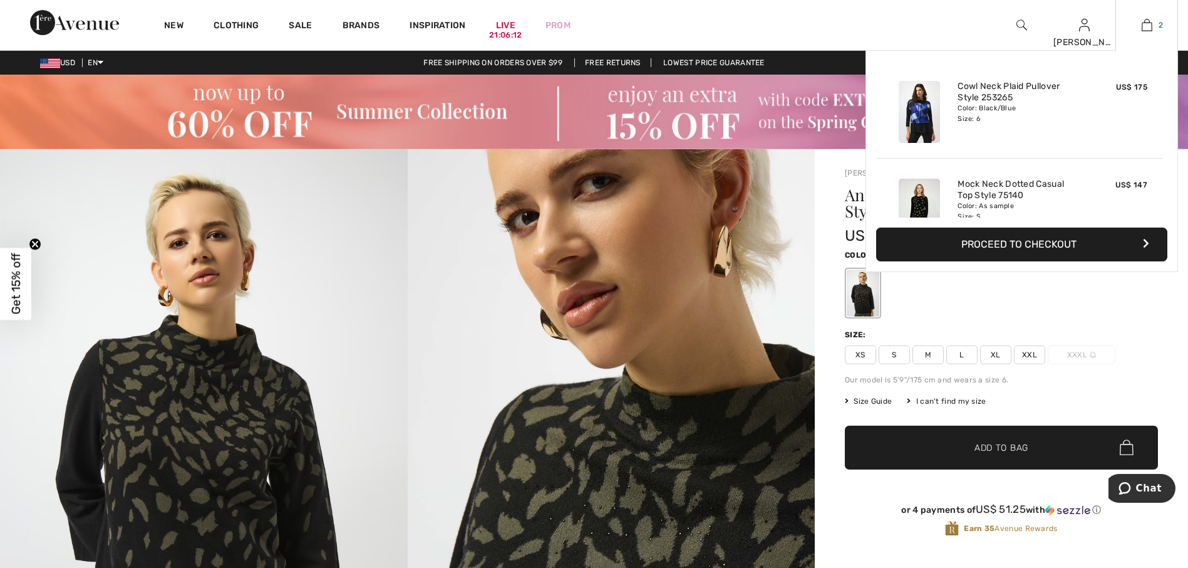
click at [1150, 25] on img at bounding box center [1147, 25] width 11 height 15
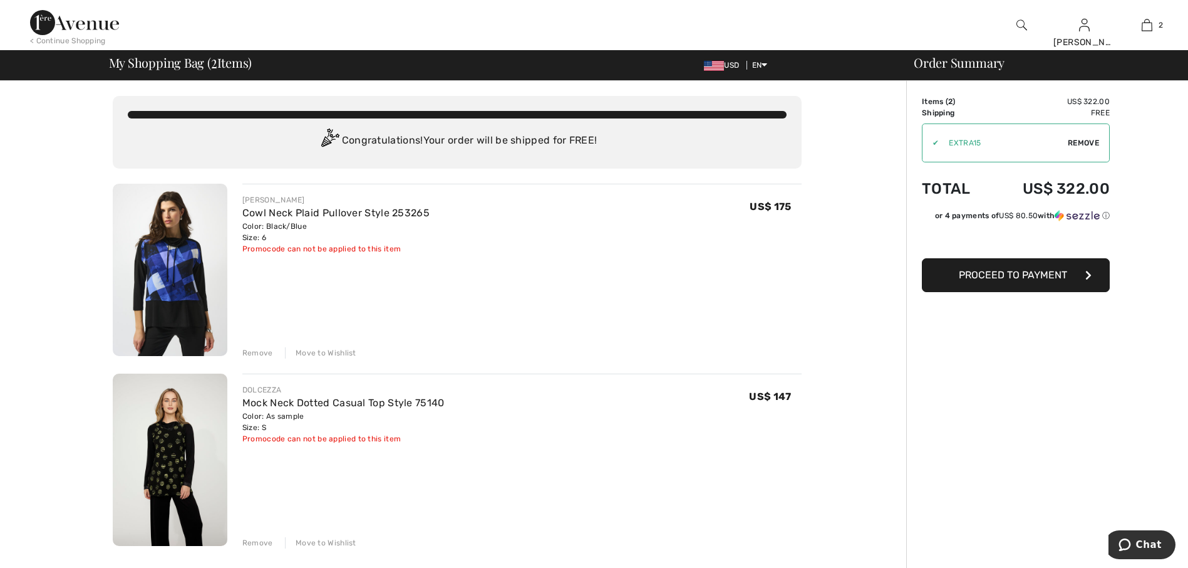
click at [158, 290] on img at bounding box center [170, 270] width 115 height 172
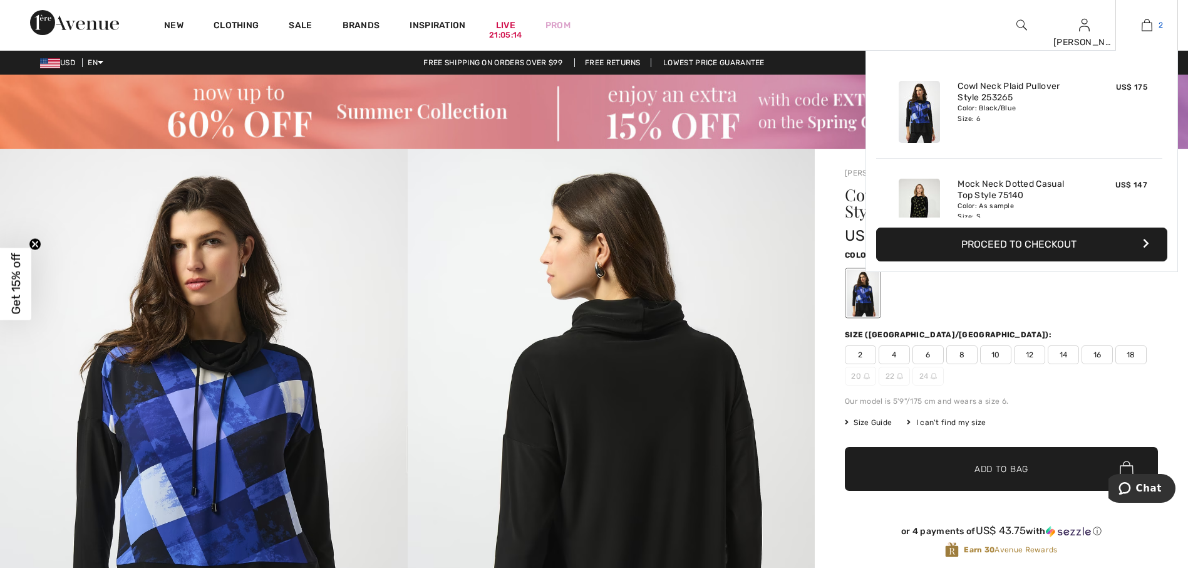
click at [1143, 26] on img at bounding box center [1147, 25] width 11 height 15
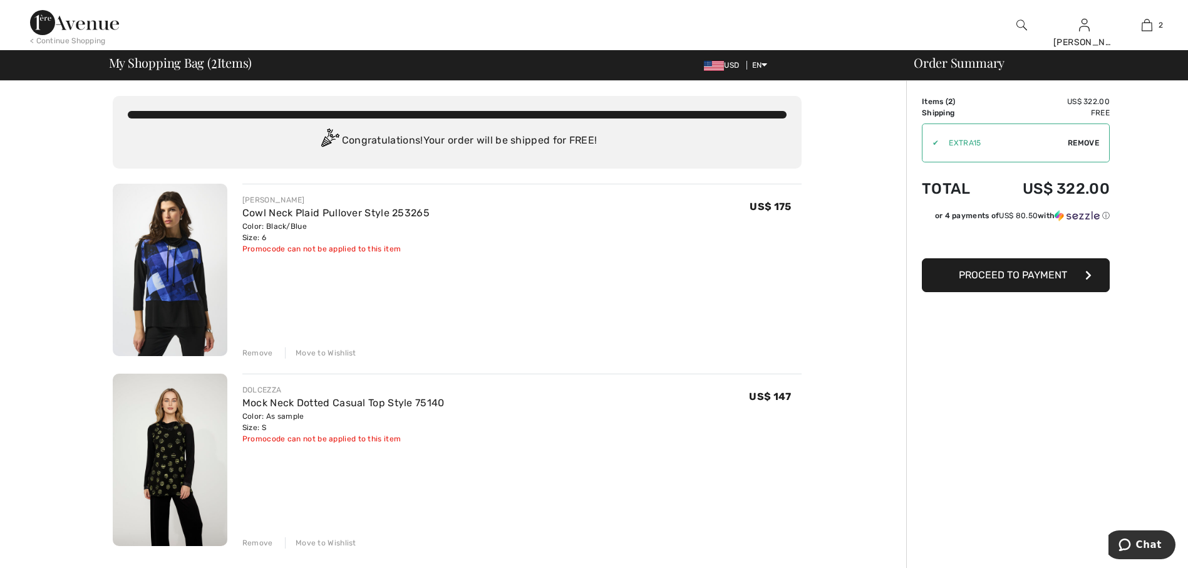
click at [994, 273] on span "Proceed to Payment" at bounding box center [1013, 275] width 108 height 12
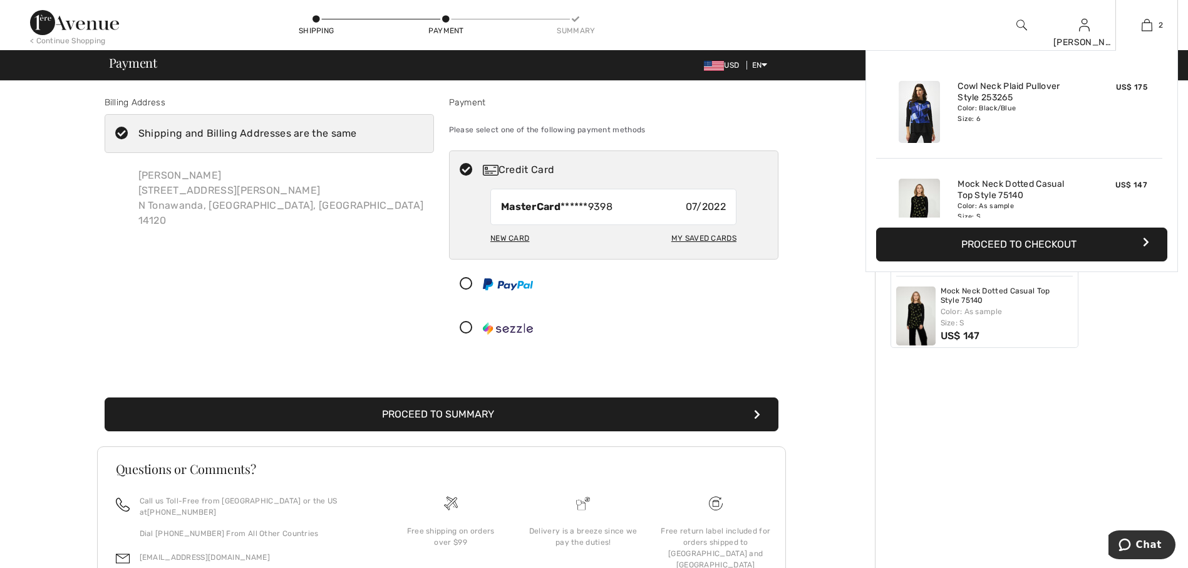
click at [1057, 243] on button "Proceed to Checkout" at bounding box center [1021, 244] width 291 height 34
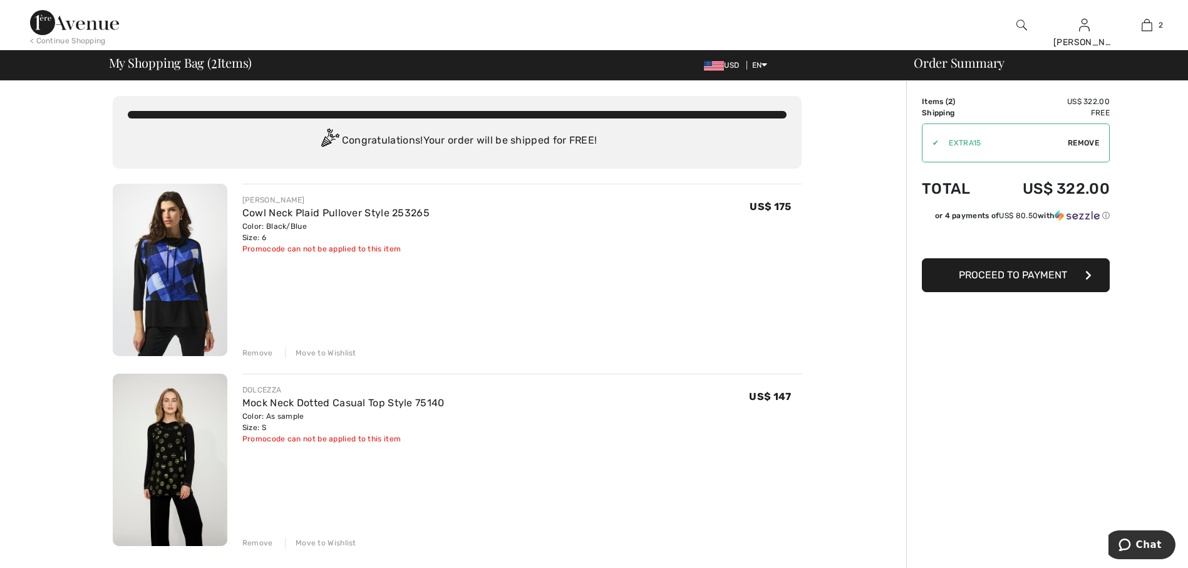
click at [975, 279] on span "Proceed to Payment" at bounding box center [1013, 275] width 108 height 12
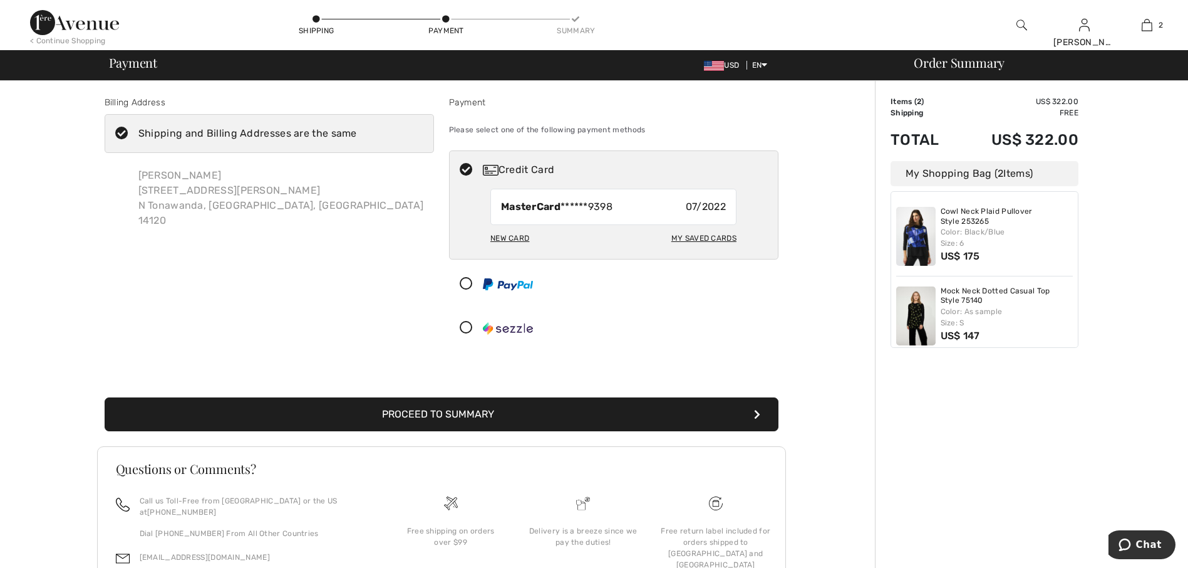
click at [699, 239] on div "My Saved Cards" at bounding box center [704, 237] width 65 height 21
radio input "true"
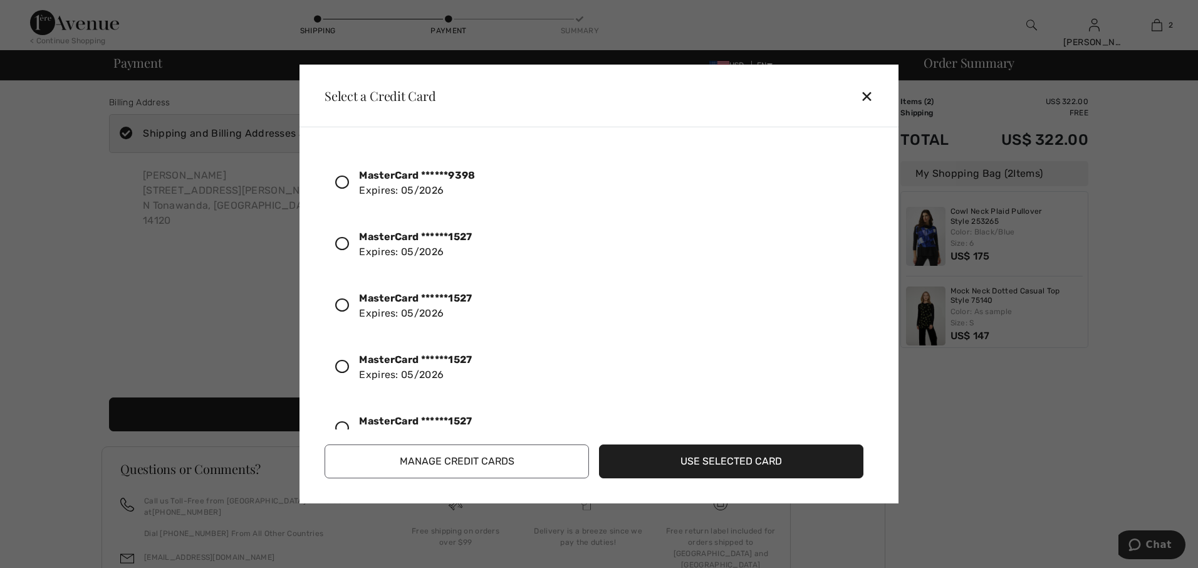
click at [345, 254] on div at bounding box center [347, 244] width 24 height 21
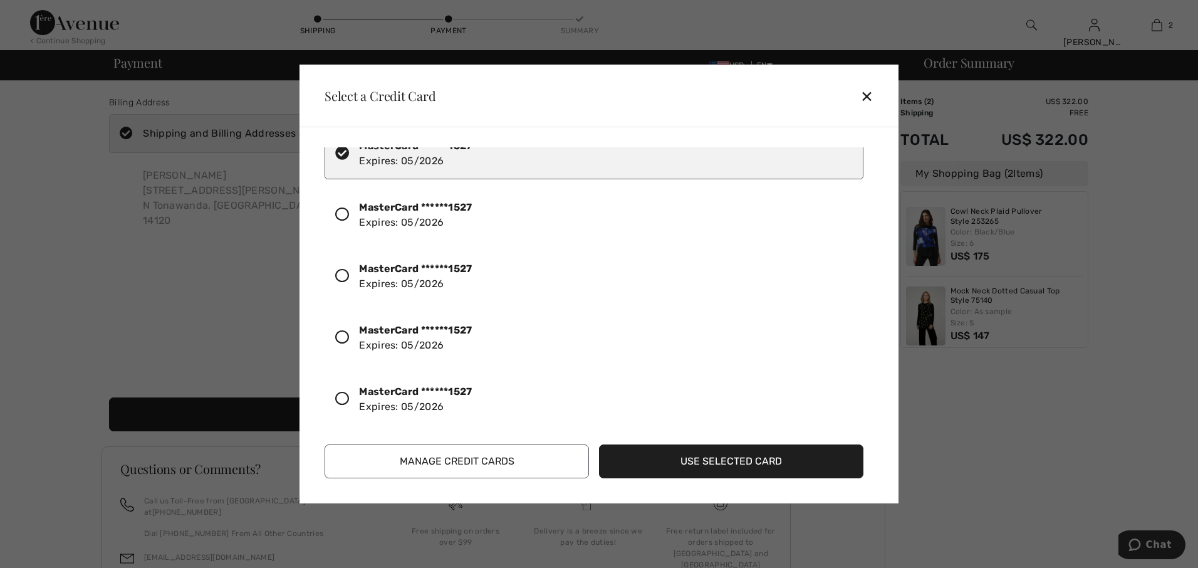
scroll to position [96, 0]
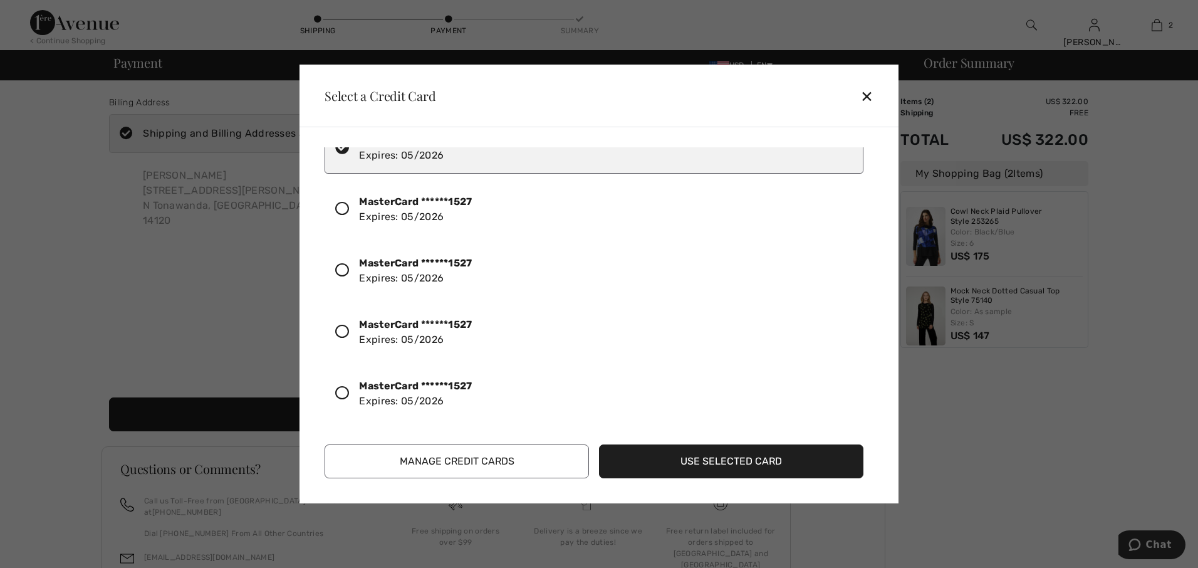
click at [759, 455] on button "Use Selected Card" at bounding box center [731, 461] width 264 height 34
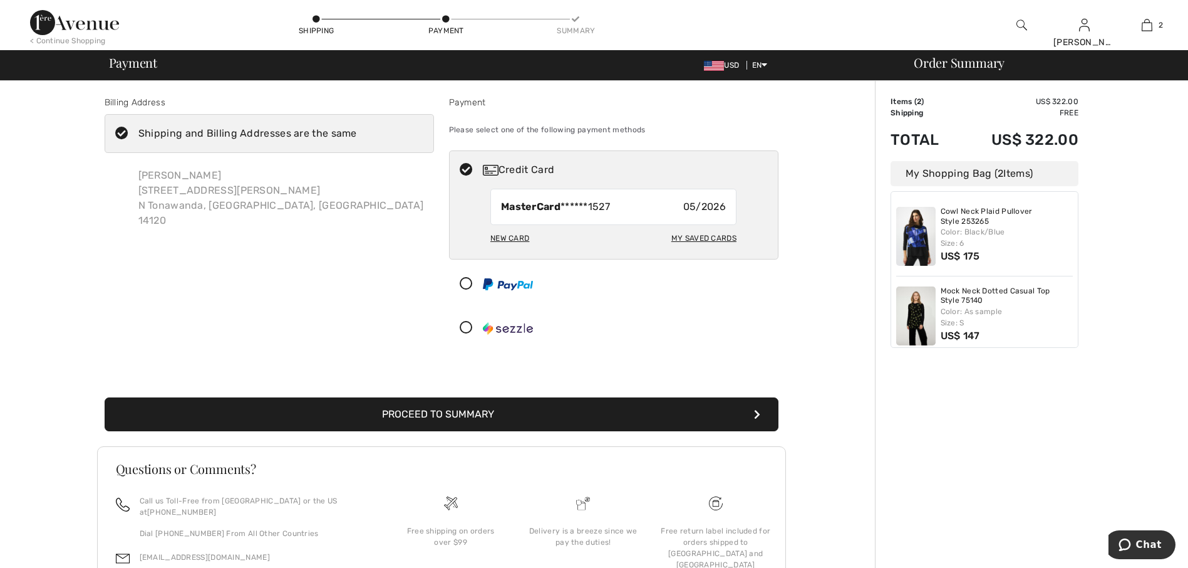
click at [625, 413] on button "Proceed to Summary" at bounding box center [442, 414] width 674 height 34
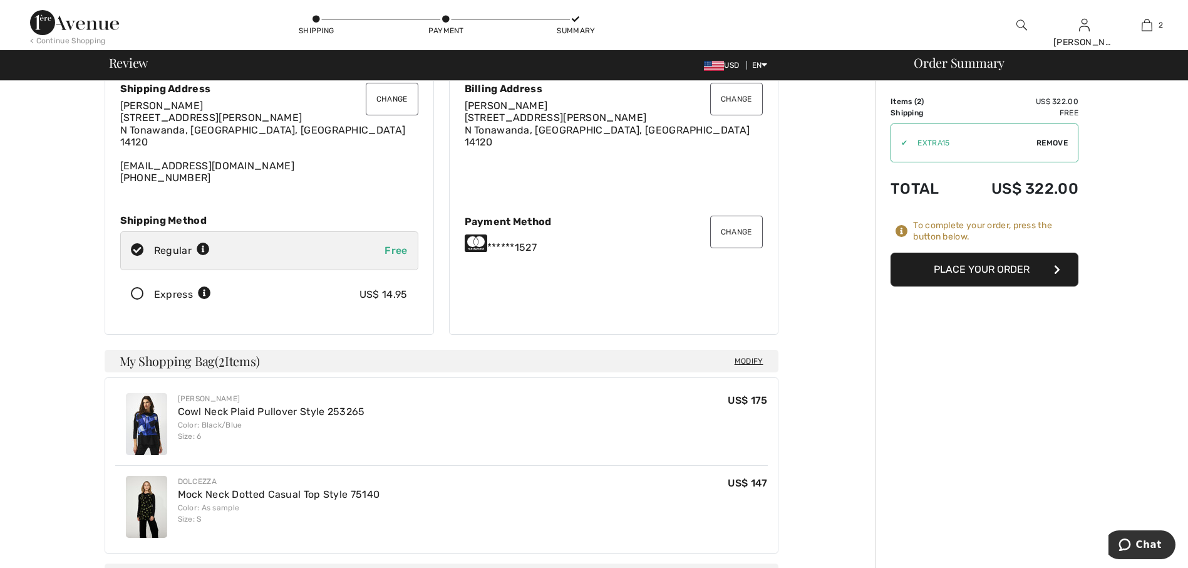
scroll to position [188, 0]
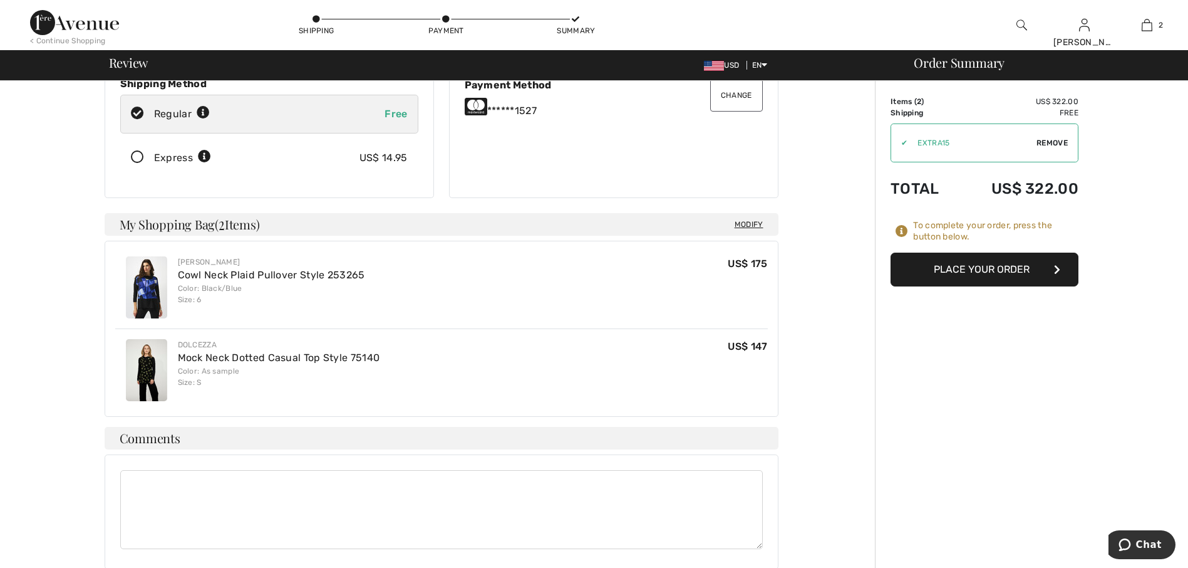
click at [964, 273] on button "Place Your Order" at bounding box center [985, 269] width 188 height 34
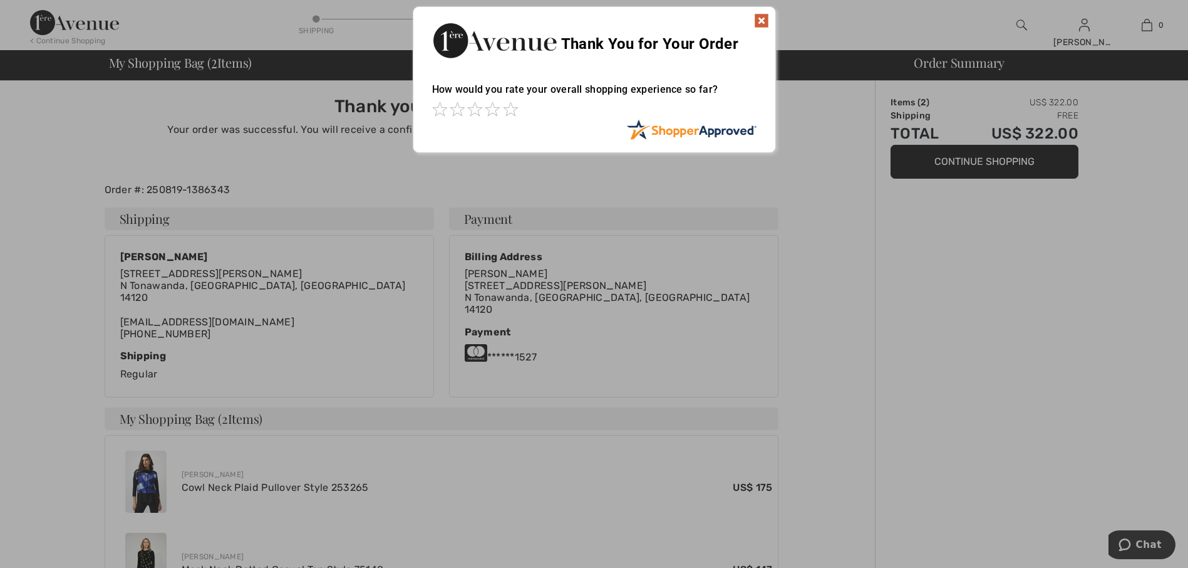
click at [764, 24] on img at bounding box center [761, 20] width 15 height 15
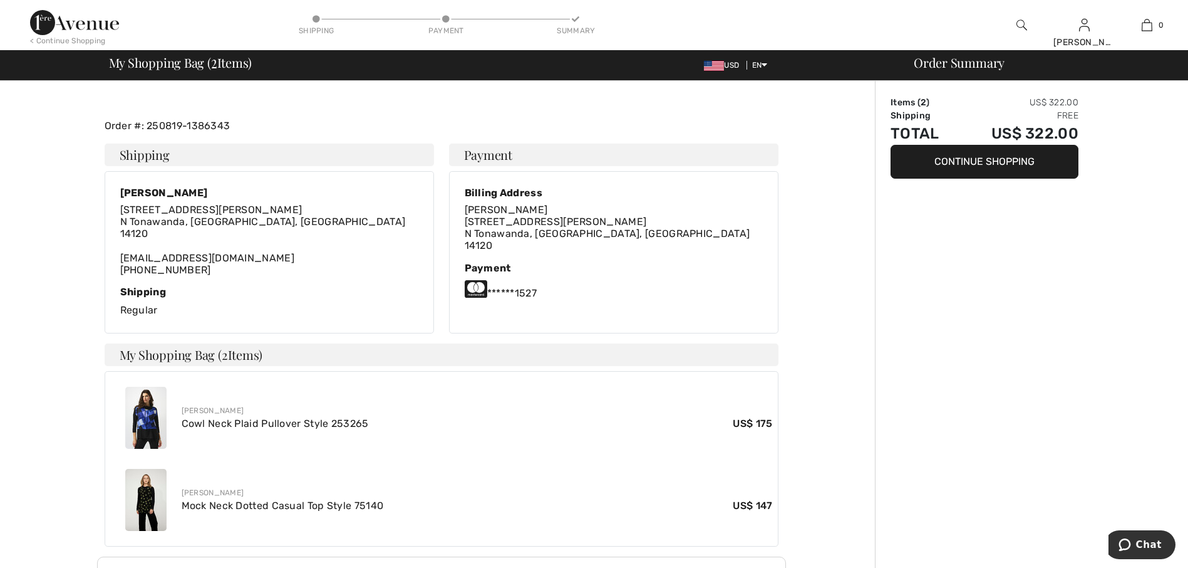
scroll to position [63, 0]
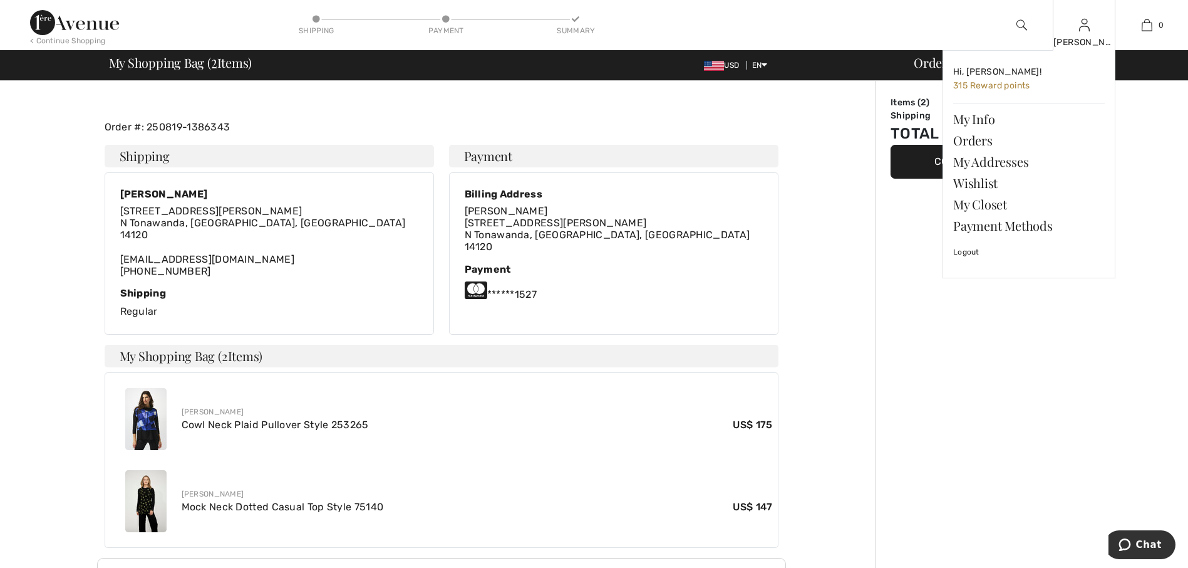
click at [1077, 31] on div "[PERSON_NAME] Hi, [PERSON_NAME]! 315 Reward points My Info Orders My Addresses …" at bounding box center [1084, 25] width 63 height 50
click at [973, 145] on link "Orders" at bounding box center [1029, 140] width 152 height 21
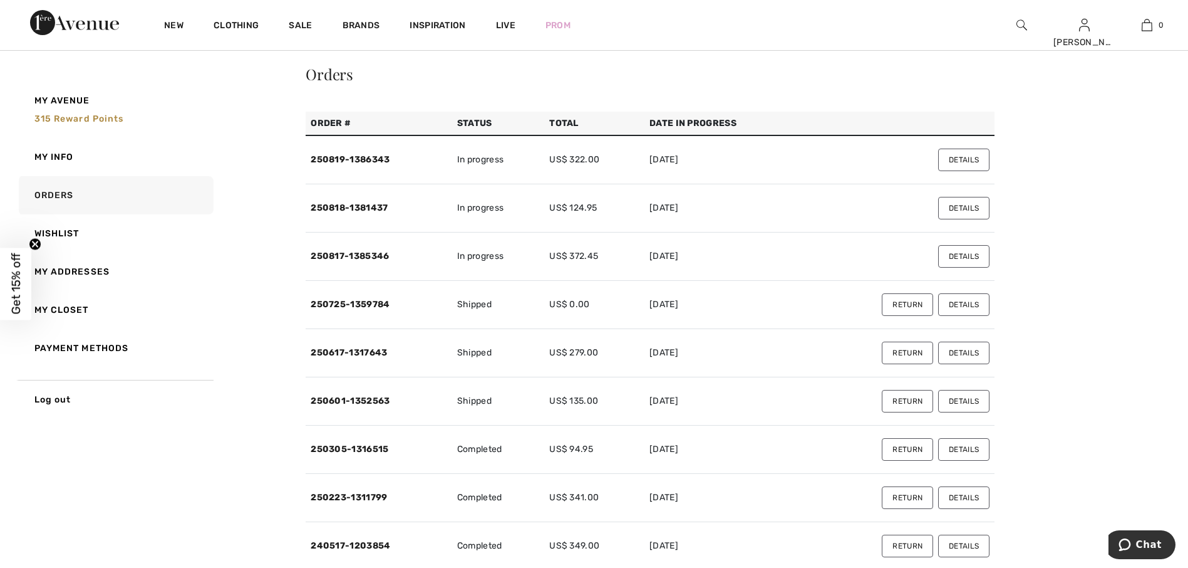
scroll to position [63, 0]
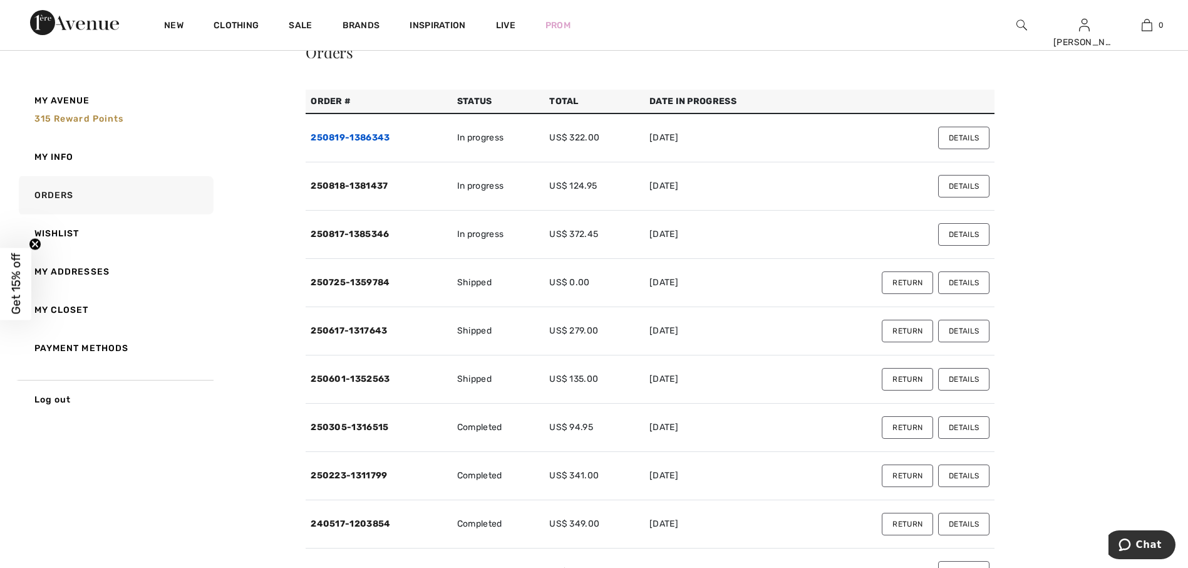
click at [382, 137] on link "250819-1386343" at bounding box center [350, 137] width 79 height 11
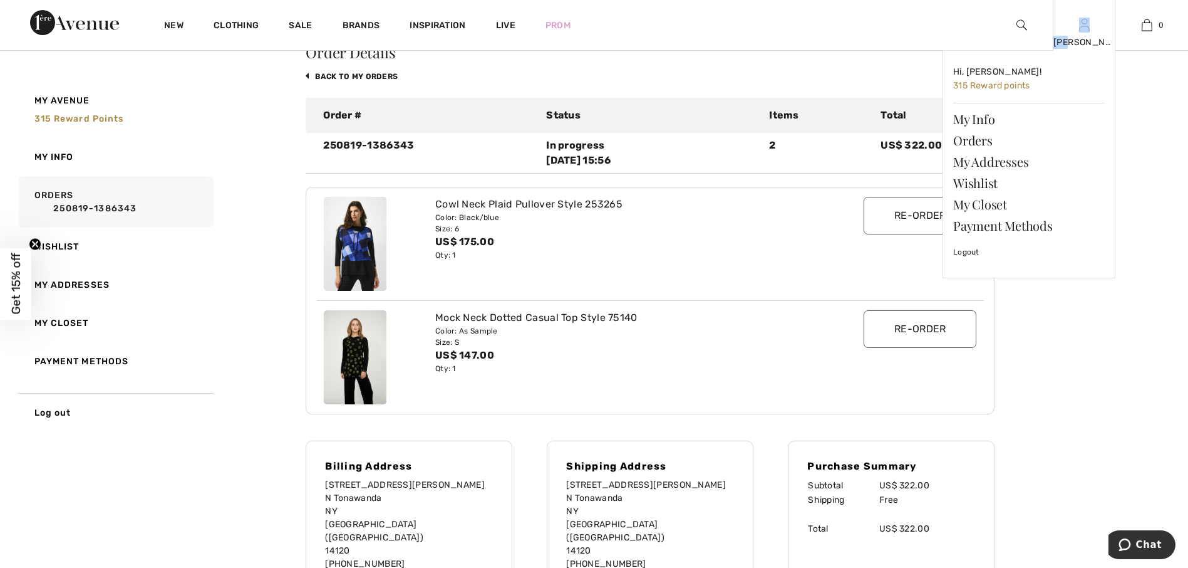
scroll to position [0, 0]
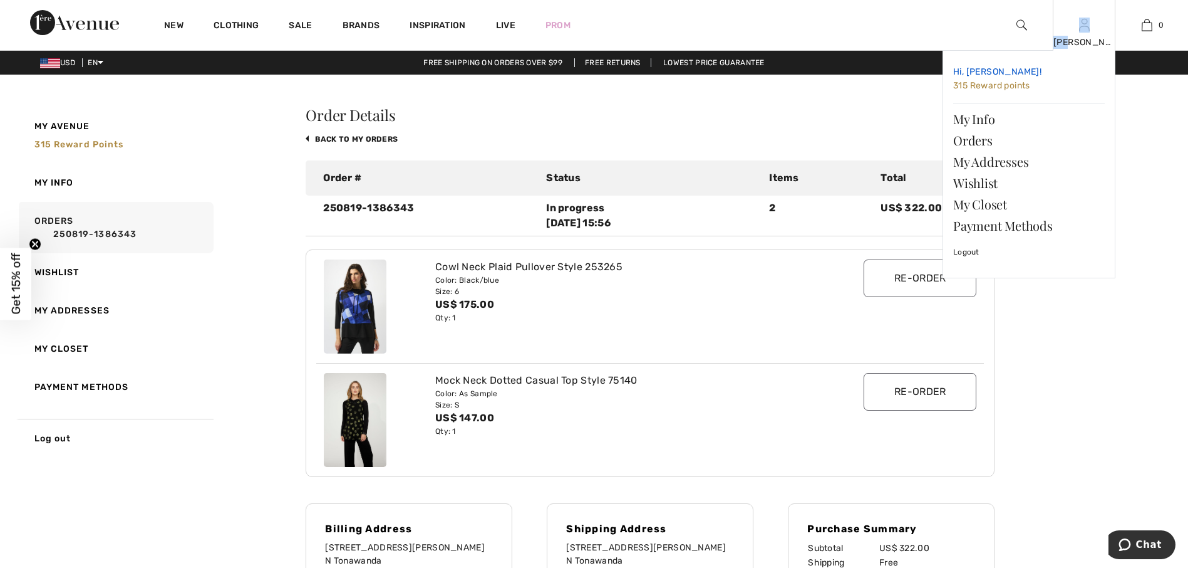
drag, startPoint x: 1088, startPoint y: 33, endPoint x: 1082, endPoint y: 75, distance: 42.4
click at [1082, 50] on div "[PERSON_NAME] Hi, [PERSON_NAME]! 315 Reward points My Info Orders My Addresses …" at bounding box center [1084, 25] width 63 height 50
drag, startPoint x: 1082, startPoint y: 75, endPoint x: 987, endPoint y: 144, distance: 117.0
click at [987, 144] on link "Orders" at bounding box center [1029, 140] width 152 height 21
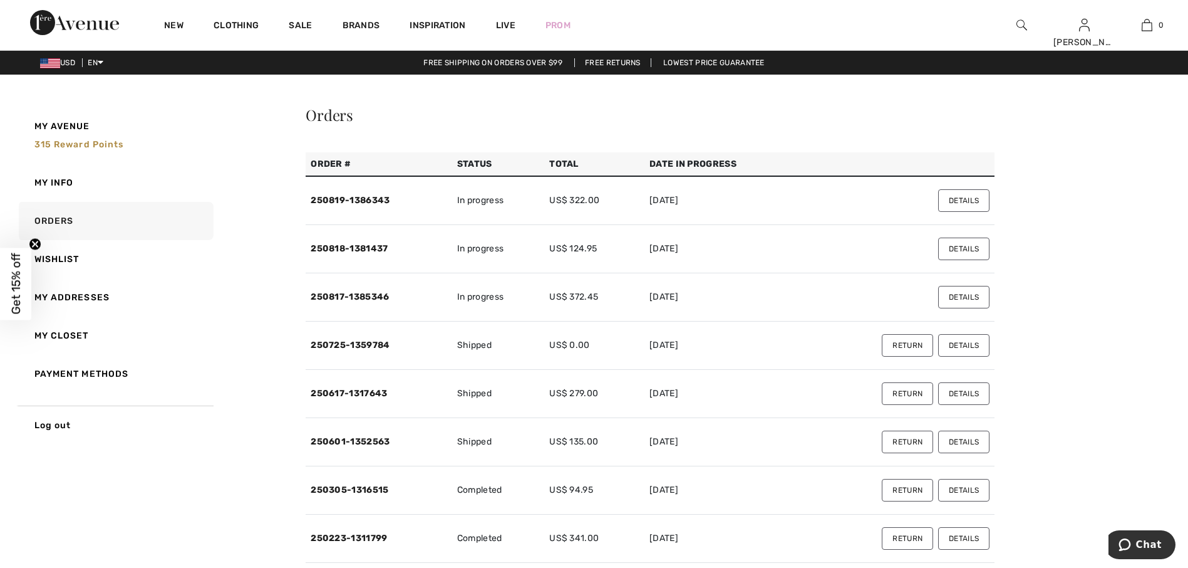
click at [381, 255] on td "250818-1381437" at bounding box center [379, 249] width 147 height 48
click at [386, 247] on link "250818-1381437" at bounding box center [349, 248] width 77 height 11
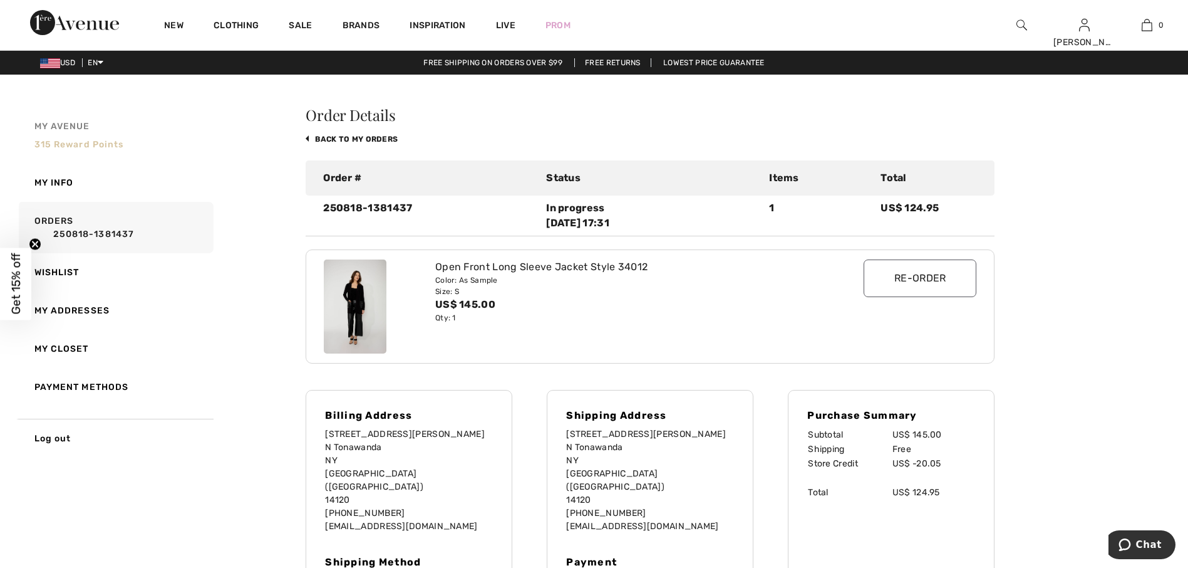
click at [113, 145] on span "315 Reward points" at bounding box center [79, 144] width 90 height 11
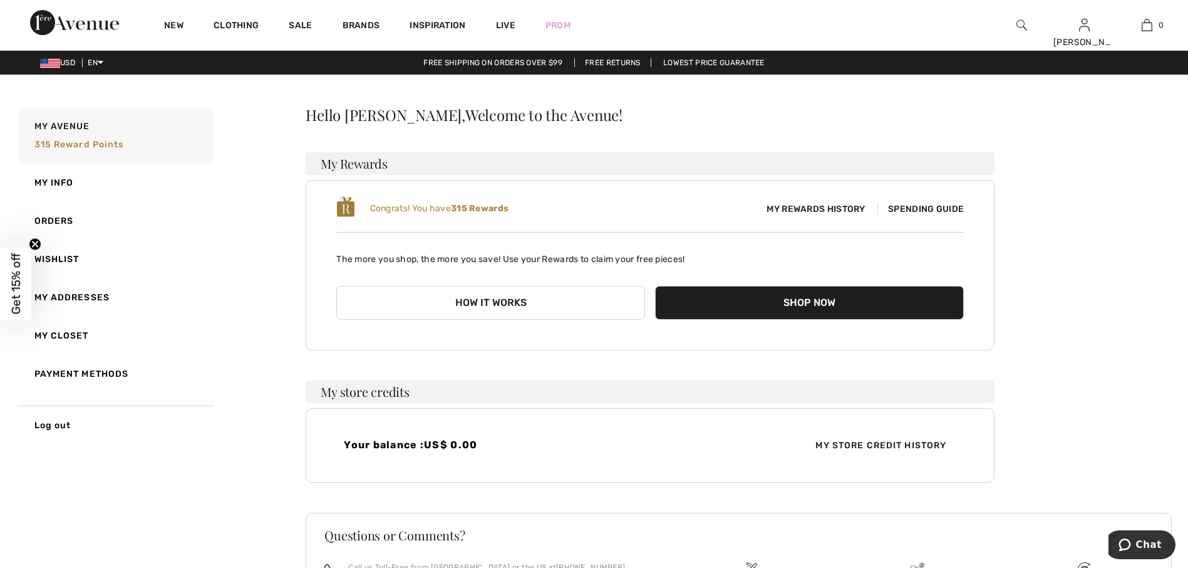
click at [947, 213] on span "Spending Guide" at bounding box center [921, 209] width 86 height 11
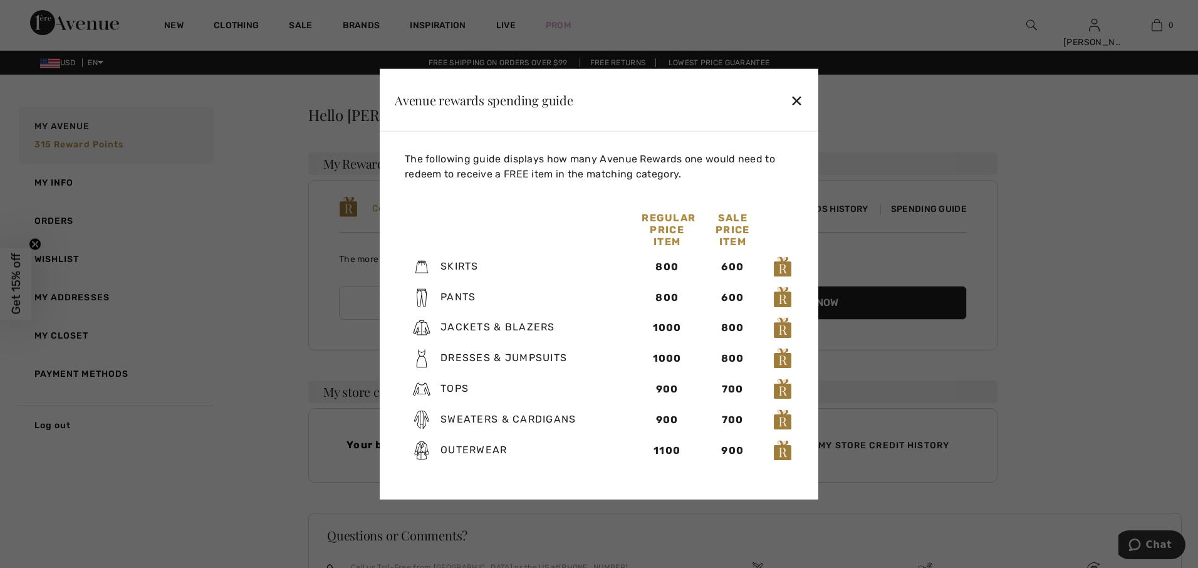
click at [791, 95] on div "✕" at bounding box center [796, 99] width 13 height 26
